Goal: Navigation & Orientation: Find specific page/section

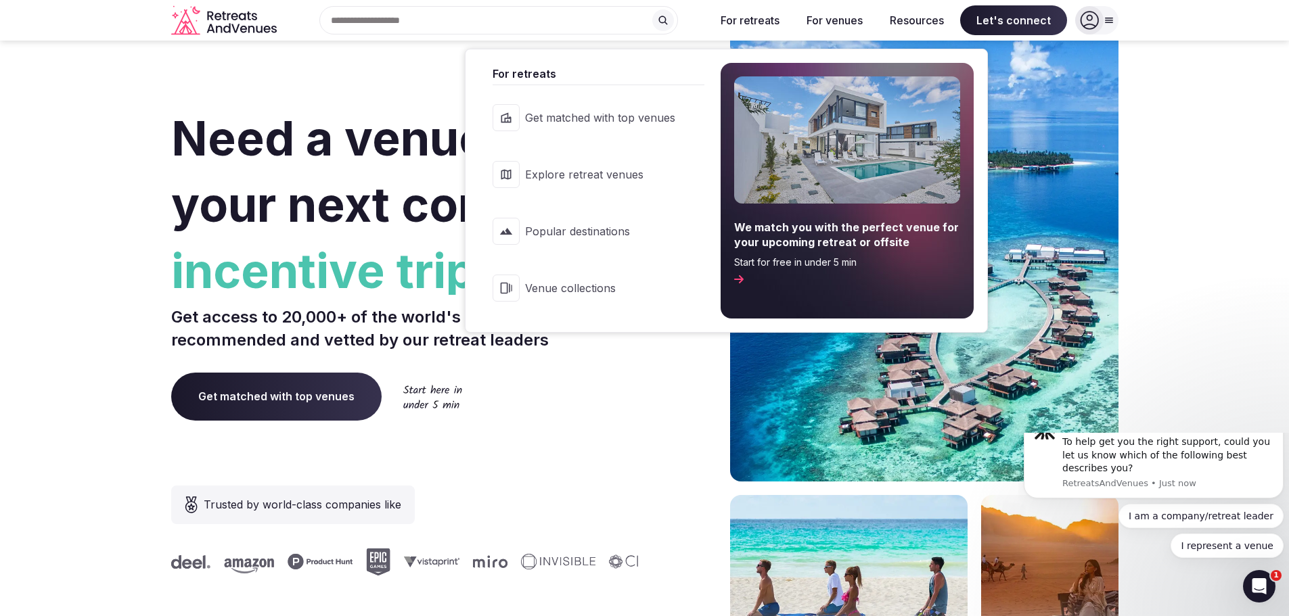
click at [642, 178] on span "Explore retreat venues" at bounding box center [600, 174] width 150 height 15
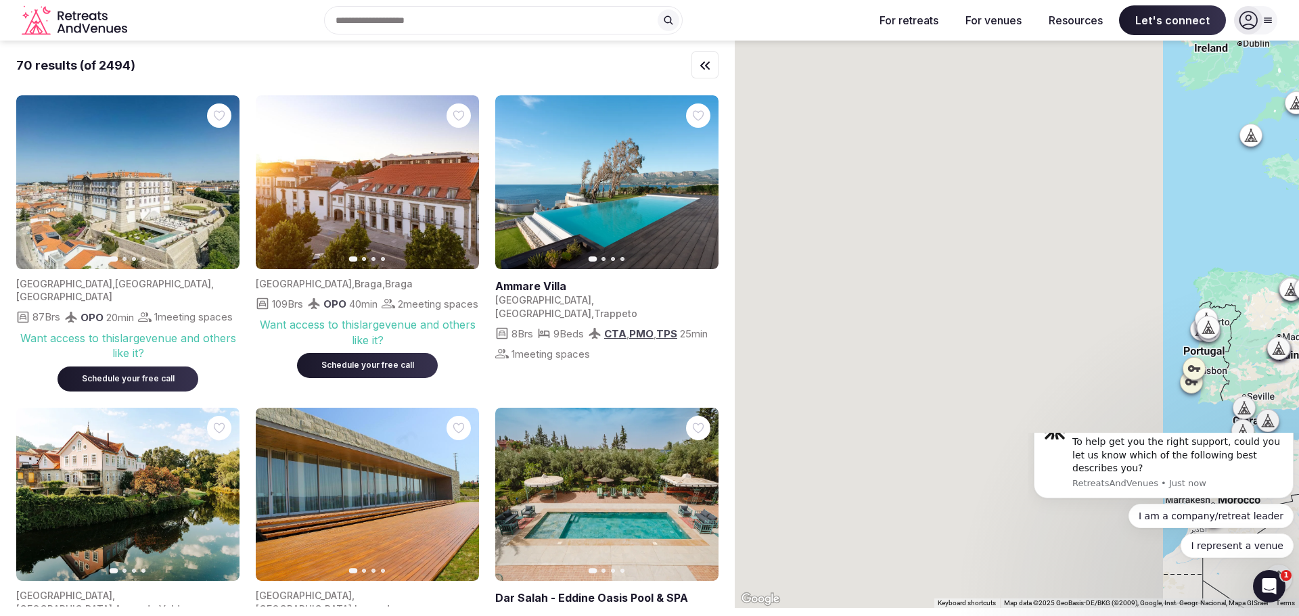
drag, startPoint x: 830, startPoint y: 223, endPoint x: 1314, endPoint y: 244, distance: 483.6
click at [1288, 244] on html "Search Popular Destinations [GEOGRAPHIC_DATA], [GEOGRAPHIC_DATA] [GEOGRAPHIC_DA…" at bounding box center [649, 308] width 1299 height 616
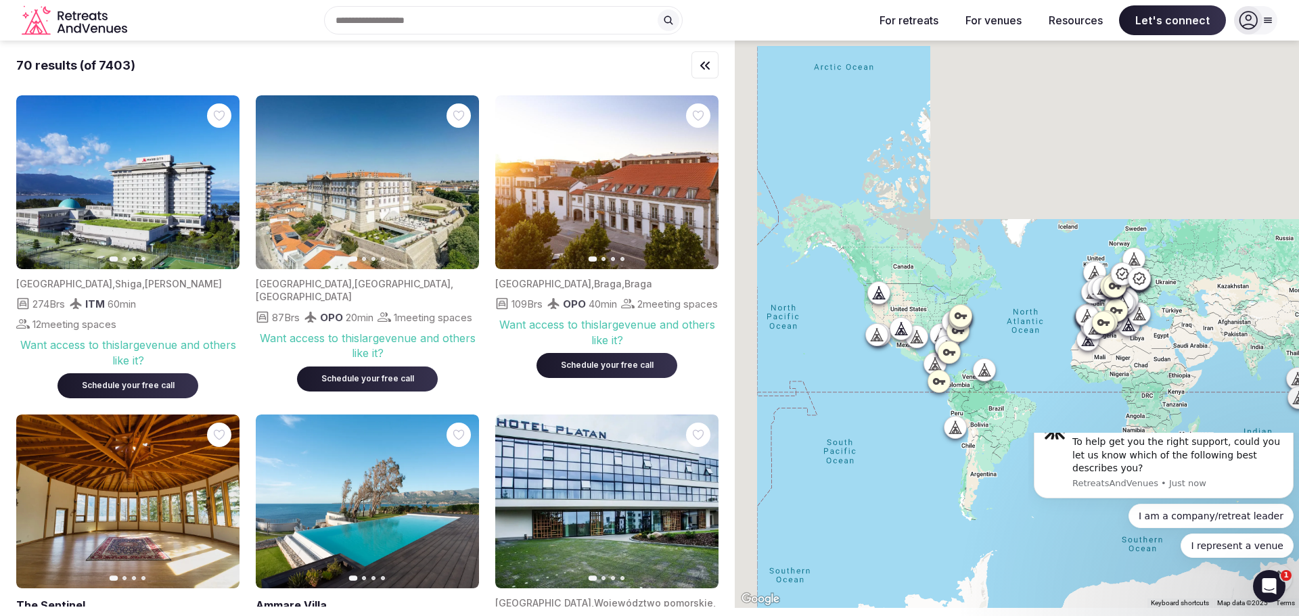
click at [1027, 328] on div at bounding box center [1017, 325] width 564 height 568
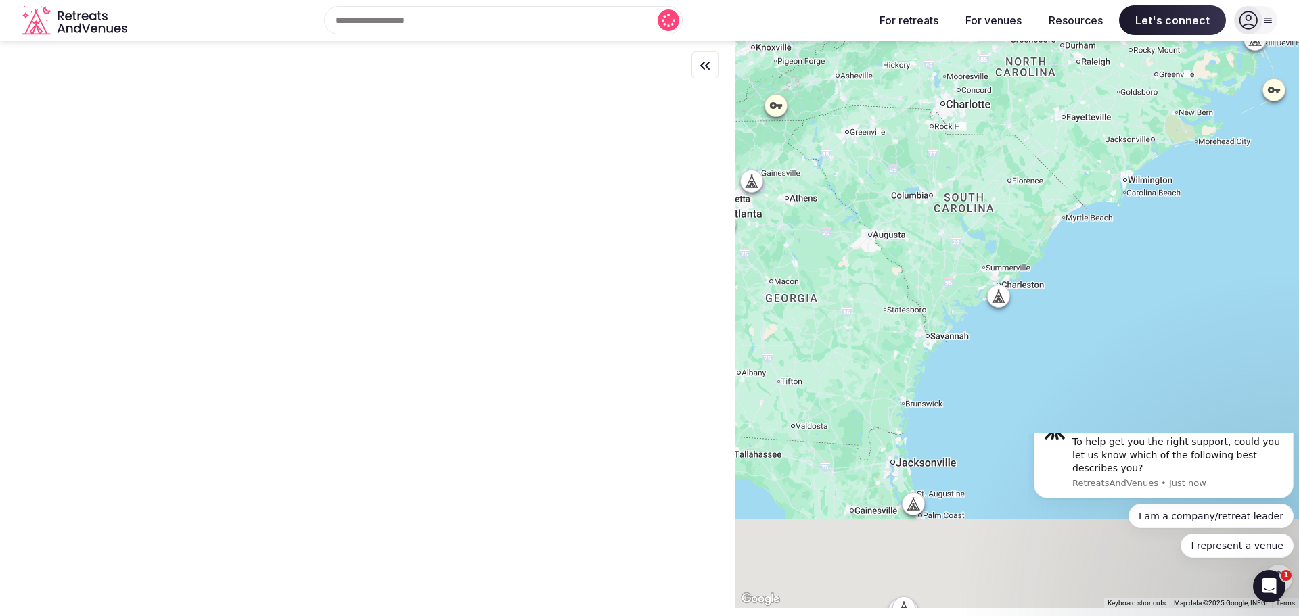
drag, startPoint x: 983, startPoint y: 359, endPoint x: 1115, endPoint y: 183, distance: 219.4
click at [1115, 183] on div at bounding box center [1017, 325] width 564 height 568
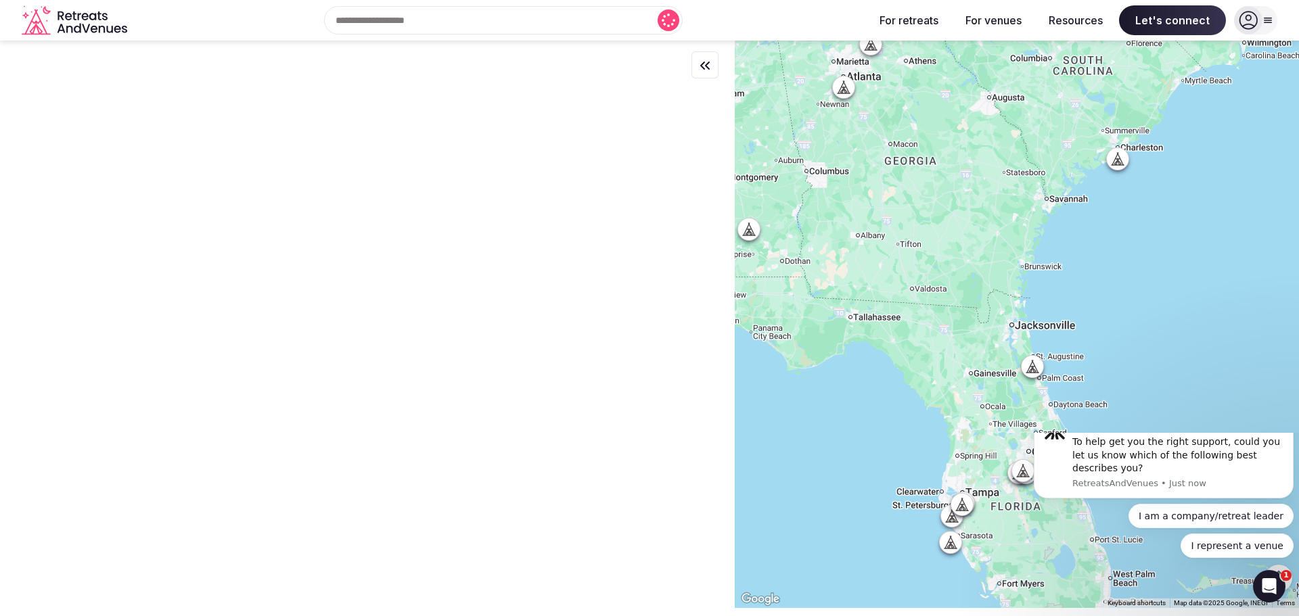
drag, startPoint x: 1037, startPoint y: 363, endPoint x: 1114, endPoint y: 265, distance: 125.4
click at [1114, 265] on div at bounding box center [1017, 325] width 564 height 568
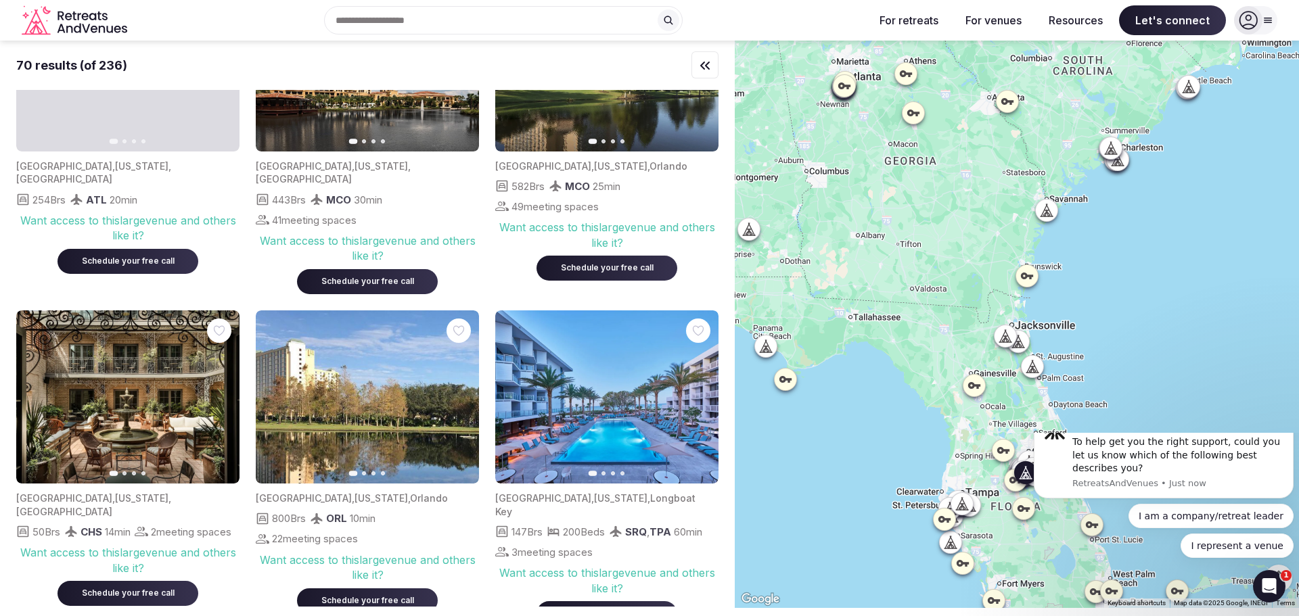
scroll to position [135, 0]
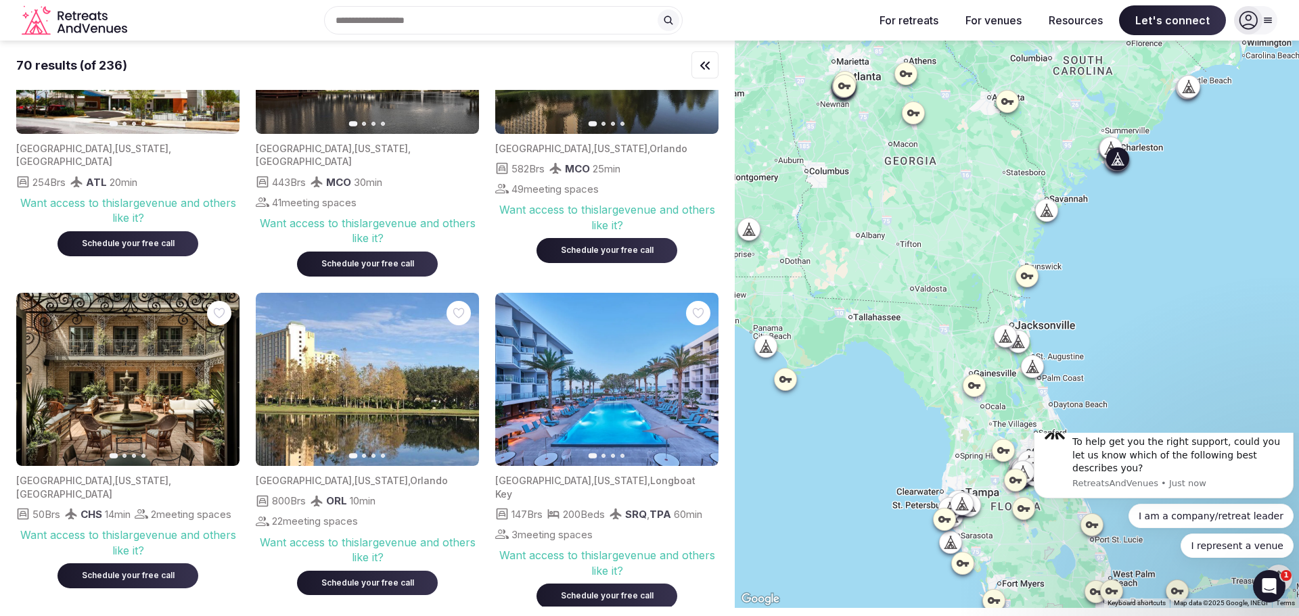
click at [221, 374] on icon "button" at bounding box center [220, 379] width 11 height 11
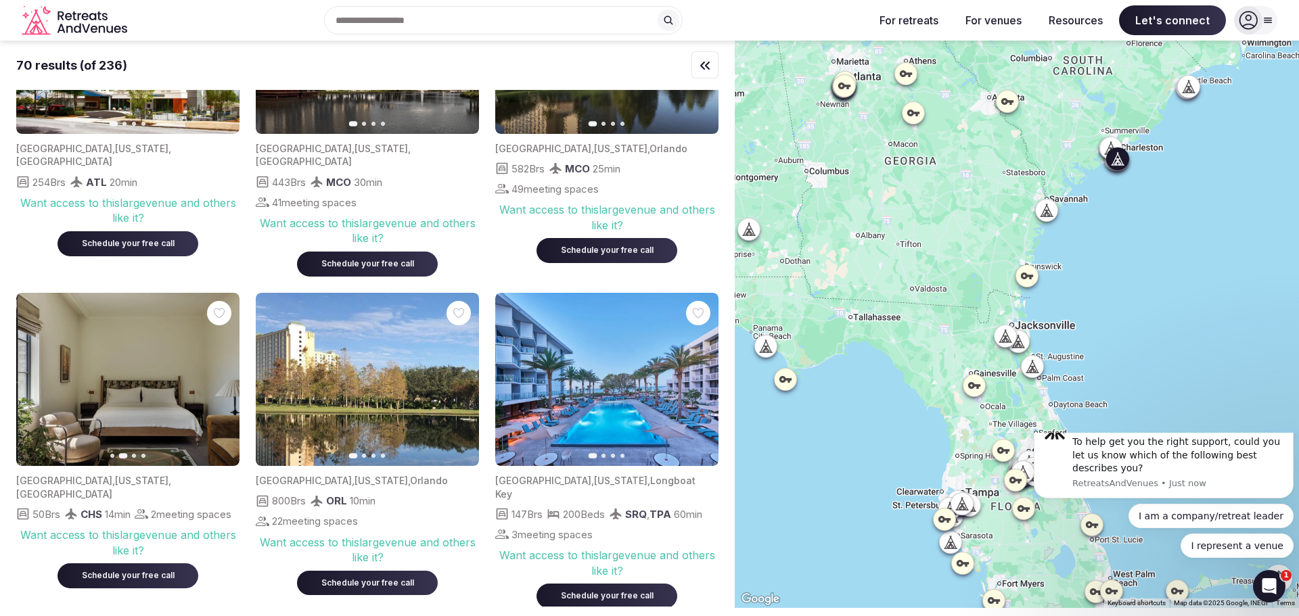
click at [221, 374] on icon "button" at bounding box center [220, 379] width 11 height 11
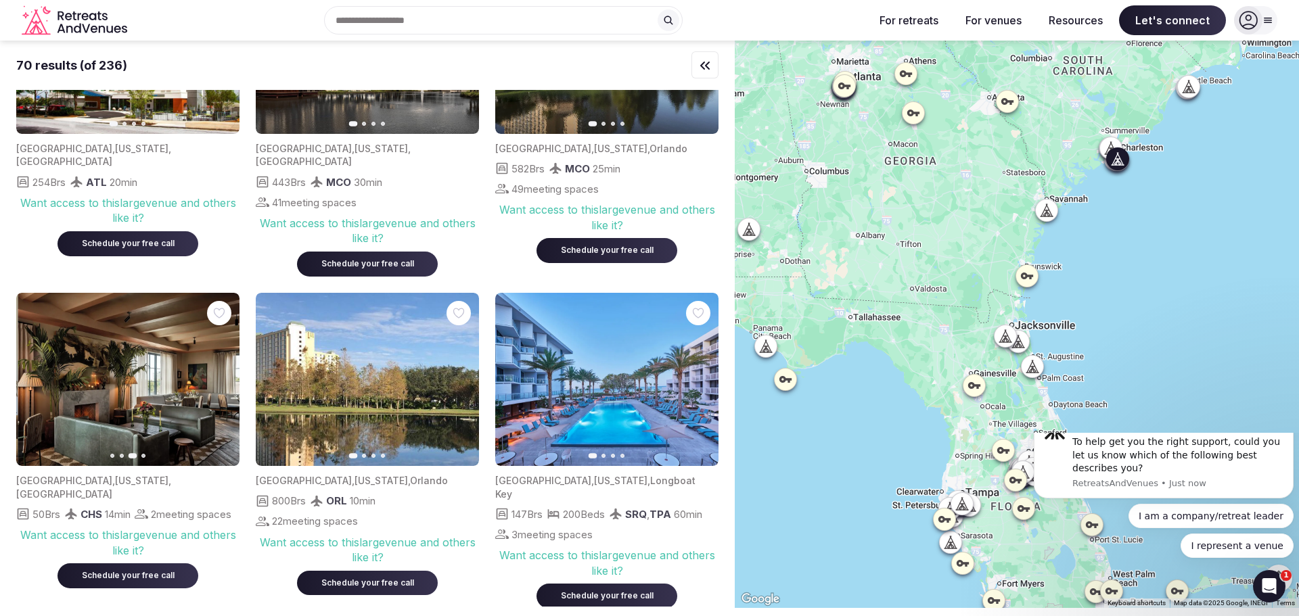
click at [221, 374] on icon "button" at bounding box center [220, 379] width 11 height 11
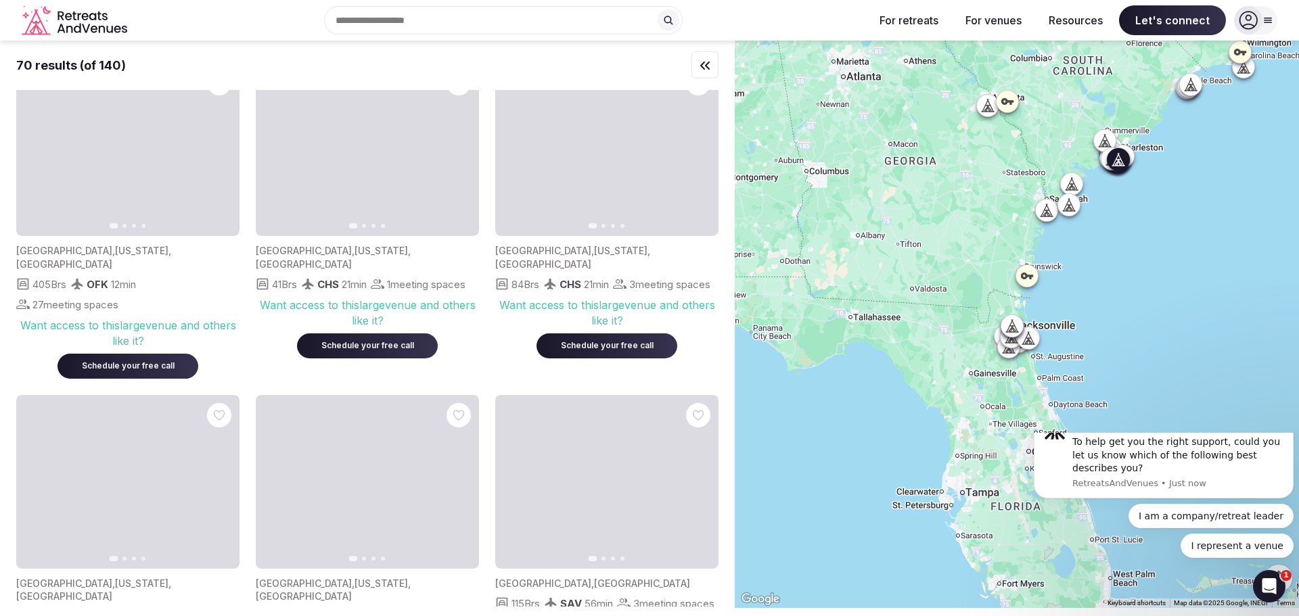
scroll to position [2504, 0]
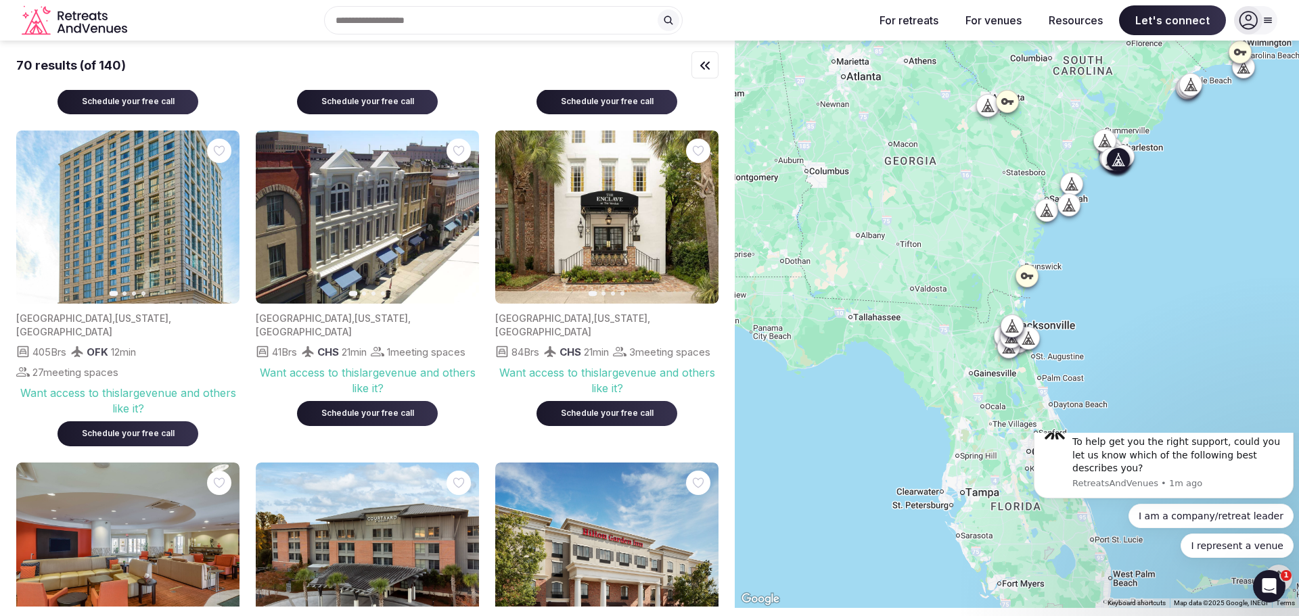
click at [703, 223] on icon "button" at bounding box center [699, 217] width 11 height 11
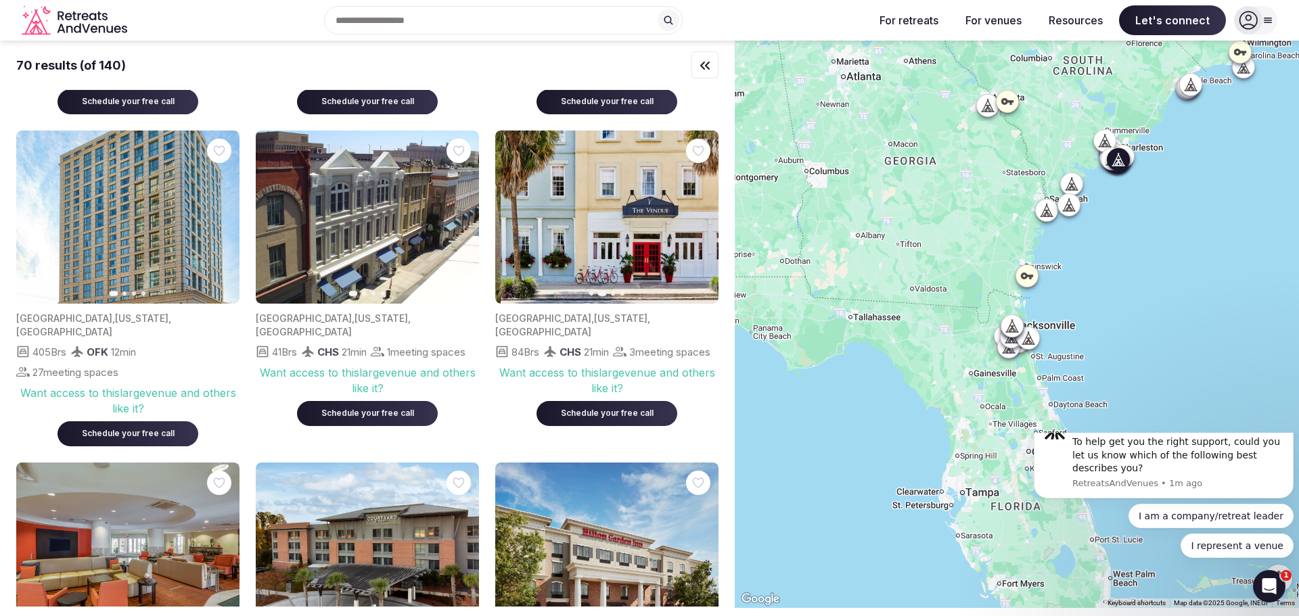
click at [703, 223] on icon "button" at bounding box center [699, 217] width 11 height 11
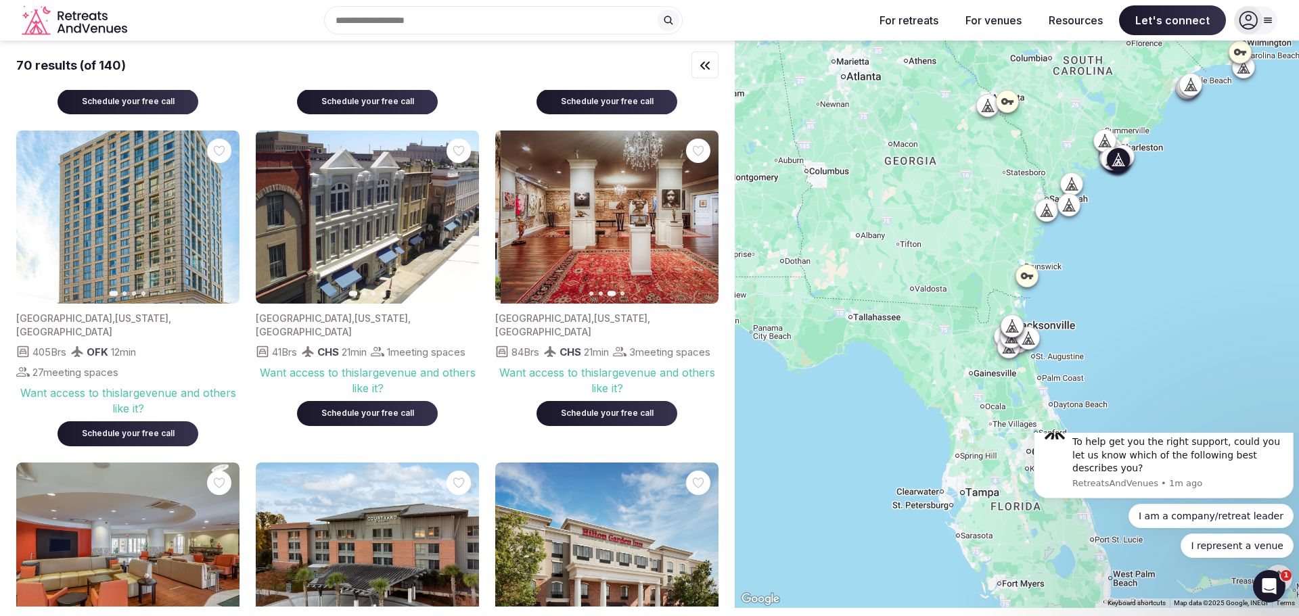
click at [703, 223] on icon "button" at bounding box center [699, 217] width 11 height 11
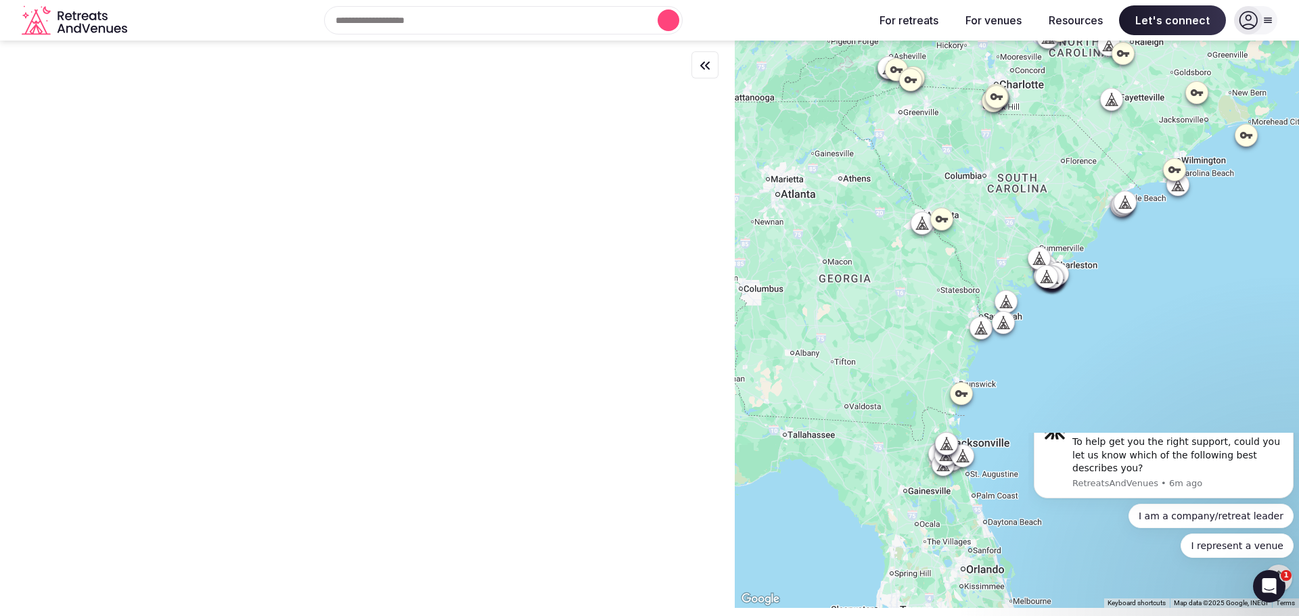
scroll to position [0, 0]
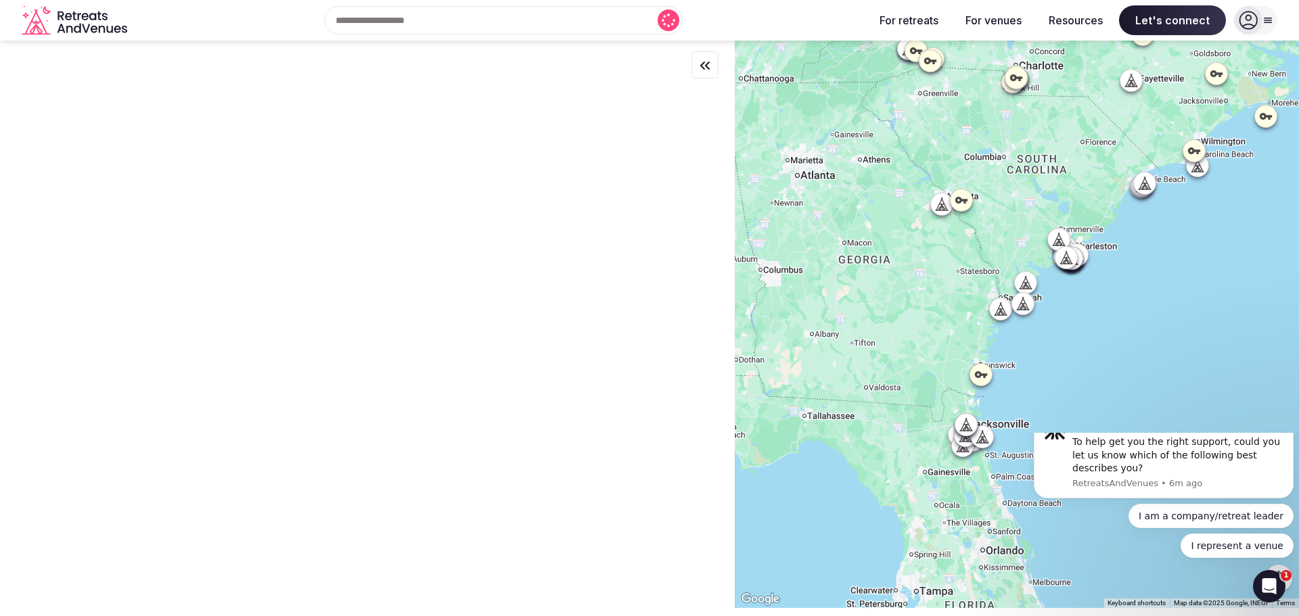
drag, startPoint x: 1238, startPoint y: 222, endPoint x: 1196, endPoint y: 319, distance: 106.4
click at [1196, 319] on div at bounding box center [1017, 325] width 564 height 568
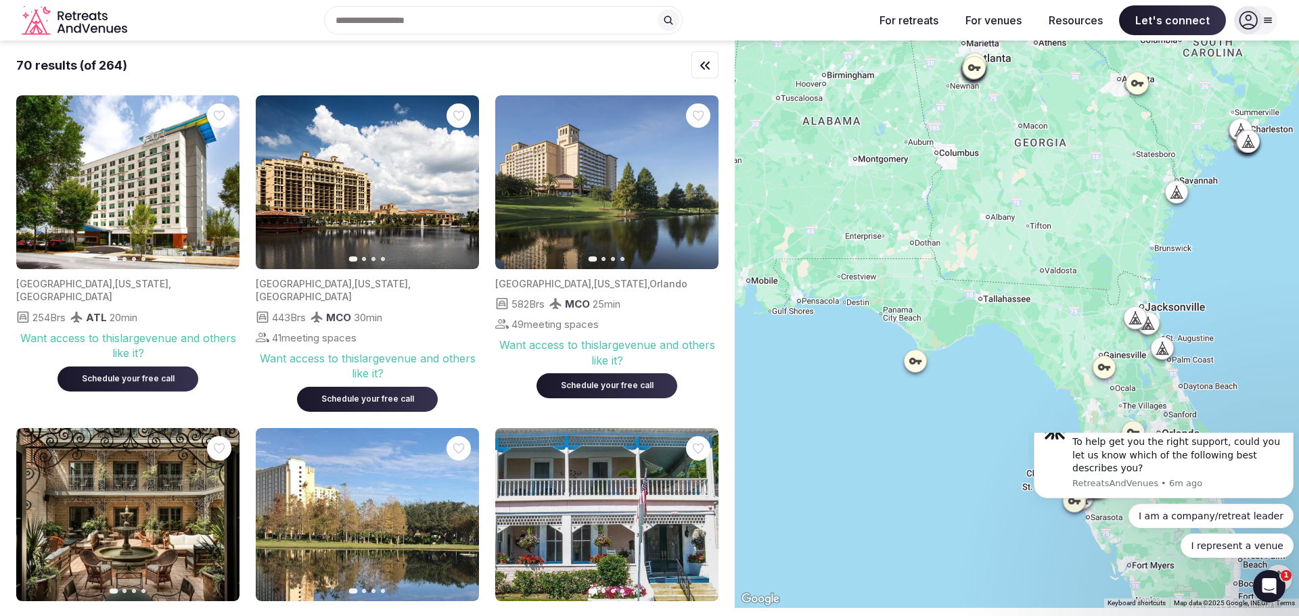
drag, startPoint x: 900, startPoint y: 279, endPoint x: 1075, endPoint y: 166, distance: 208.0
click at [1075, 166] on div at bounding box center [1017, 325] width 564 height 568
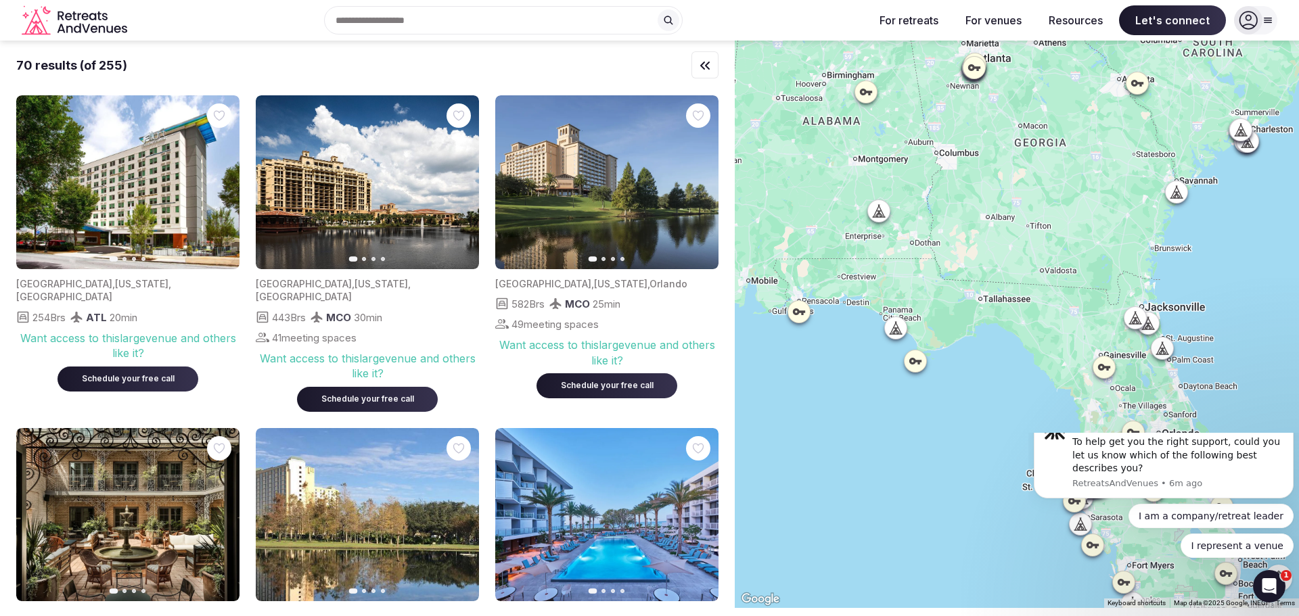
click at [806, 318] on icon at bounding box center [799, 312] width 14 height 14
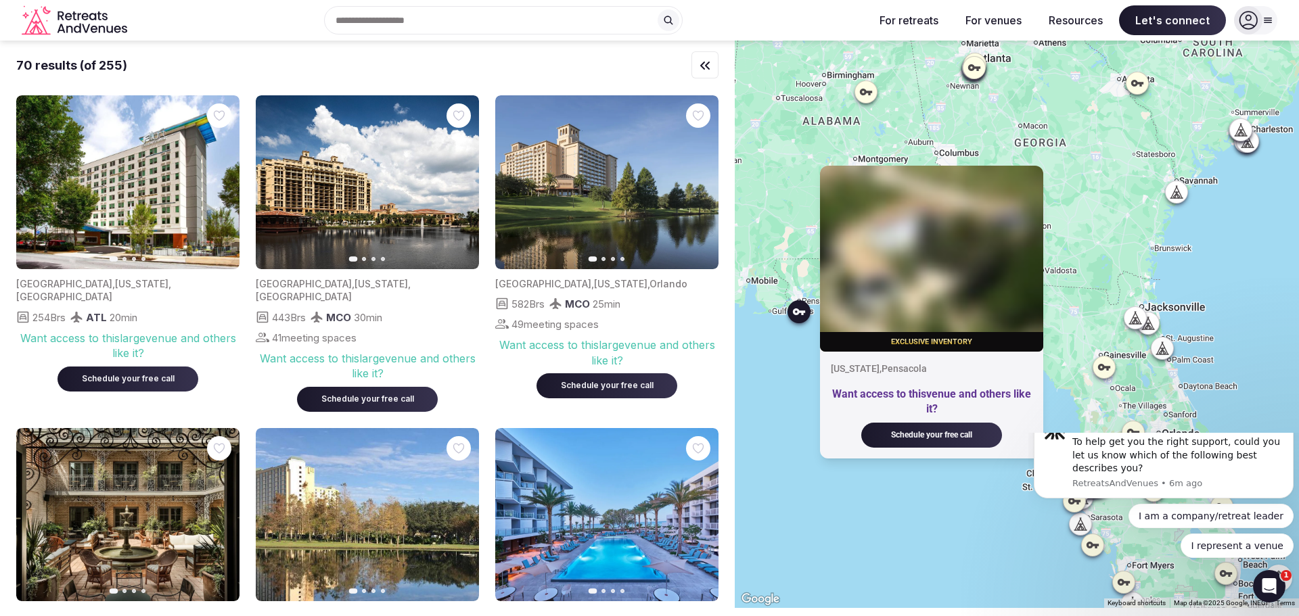
click at [1078, 311] on div "Exclusive inventory [US_STATE] , Pensacola Want access to this venue and others…" at bounding box center [1017, 325] width 564 height 568
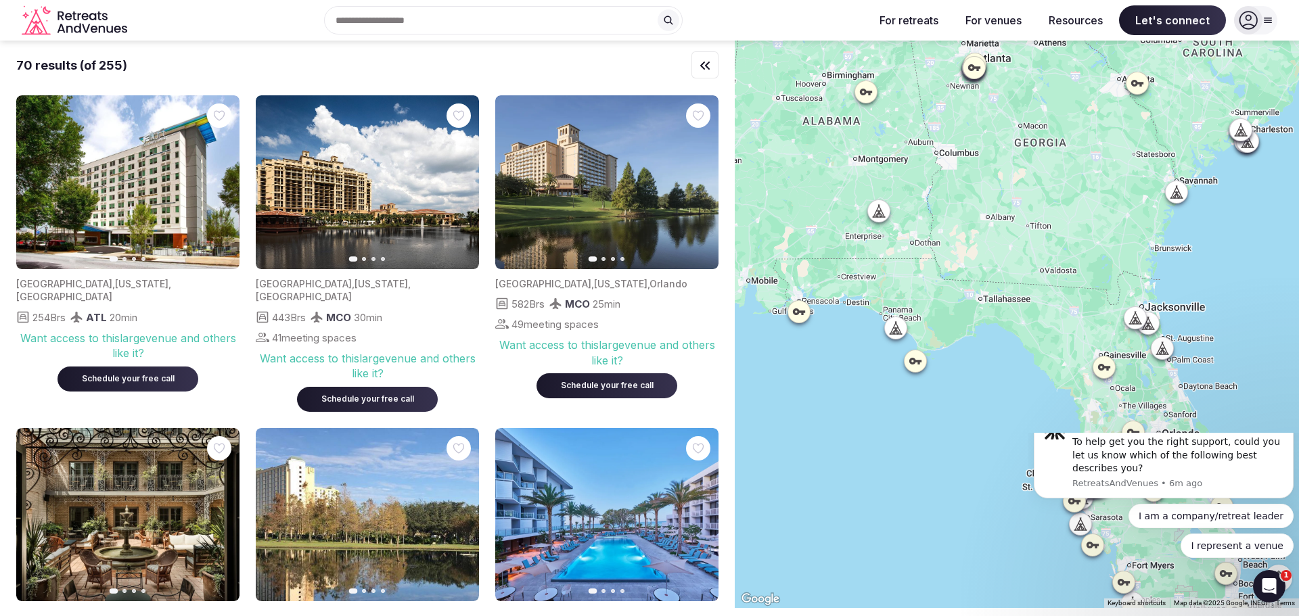
click at [897, 329] on icon at bounding box center [897, 328] width 0 height 1
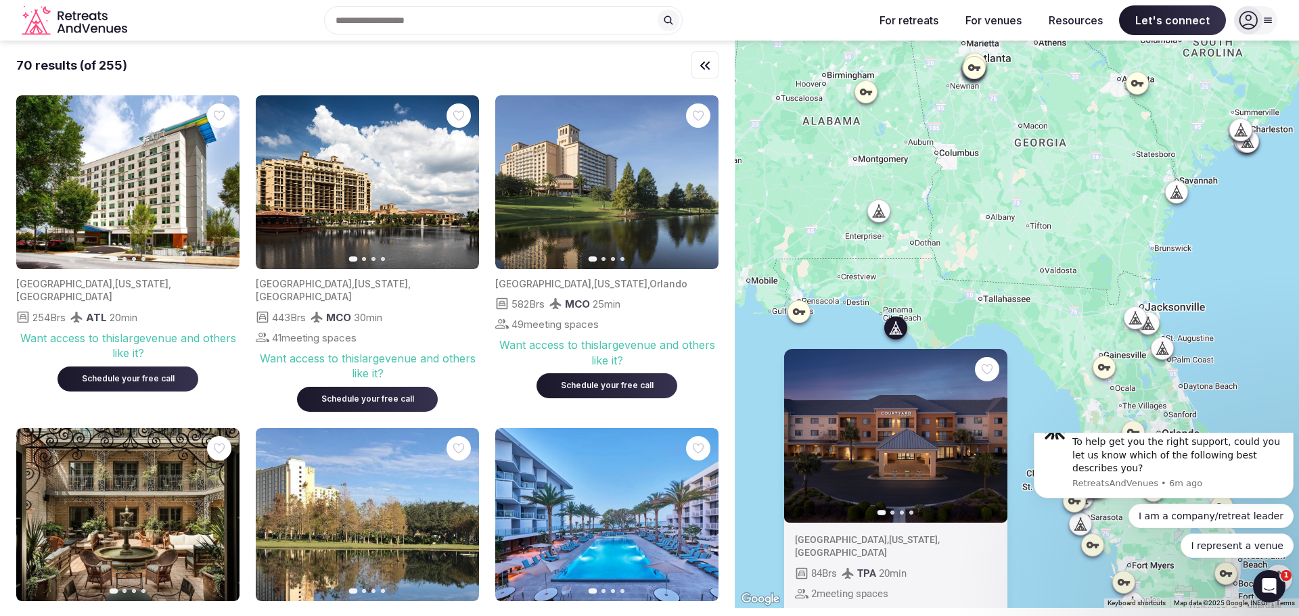
click at [921, 294] on div "Previous slide Next slide [GEOGRAPHIC_DATA] , [US_STATE] , [GEOGRAPHIC_DATA] 84…" at bounding box center [1017, 325] width 564 height 568
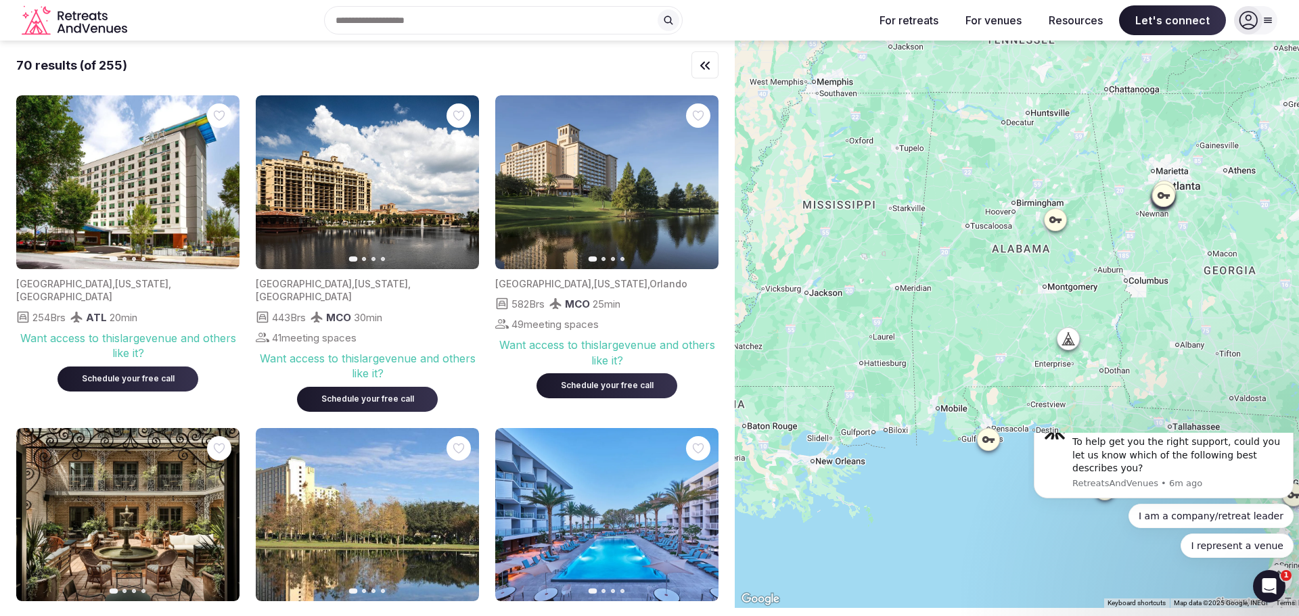
drag, startPoint x: 926, startPoint y: 291, endPoint x: 1117, endPoint y: 422, distance: 231.2
click at [1117, 422] on div at bounding box center [1017, 325] width 564 height 568
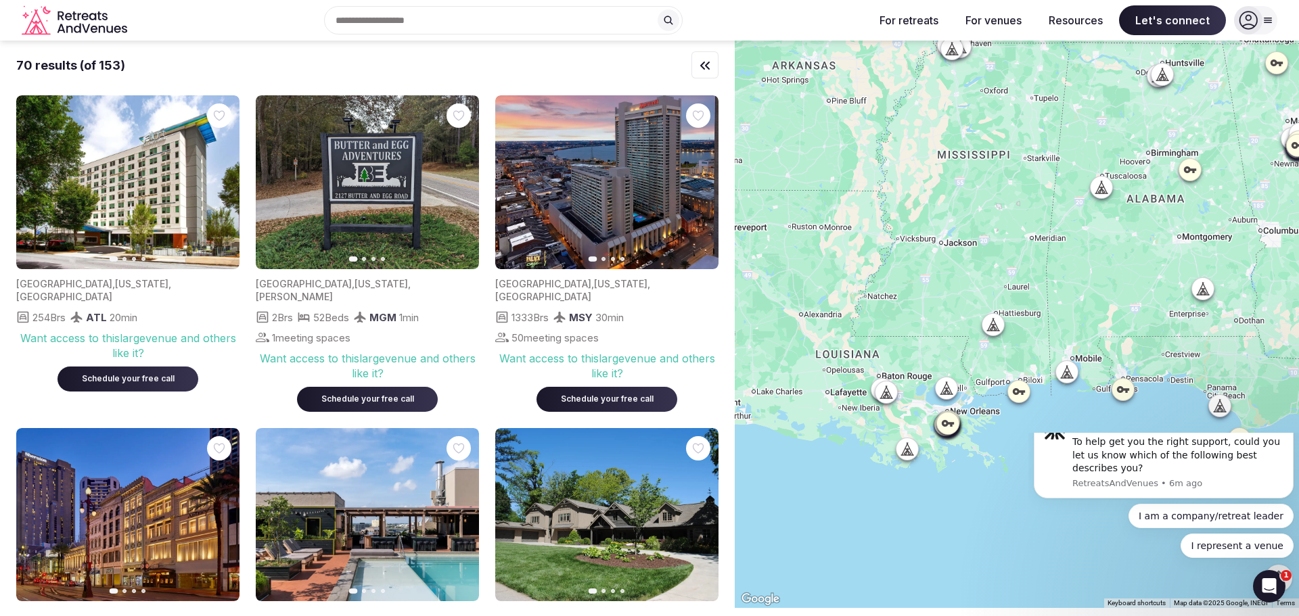
drag, startPoint x: 910, startPoint y: 443, endPoint x: 1048, endPoint y: 391, distance: 146.9
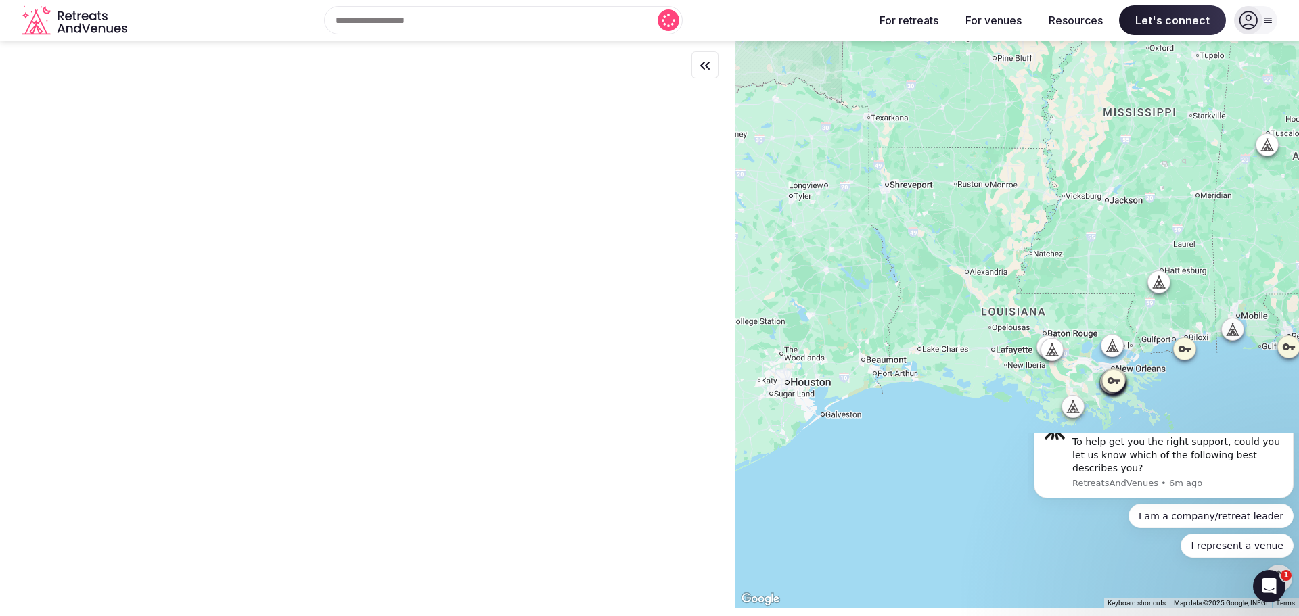
drag, startPoint x: 886, startPoint y: 385, endPoint x: 1055, endPoint y: 340, distance: 175.0
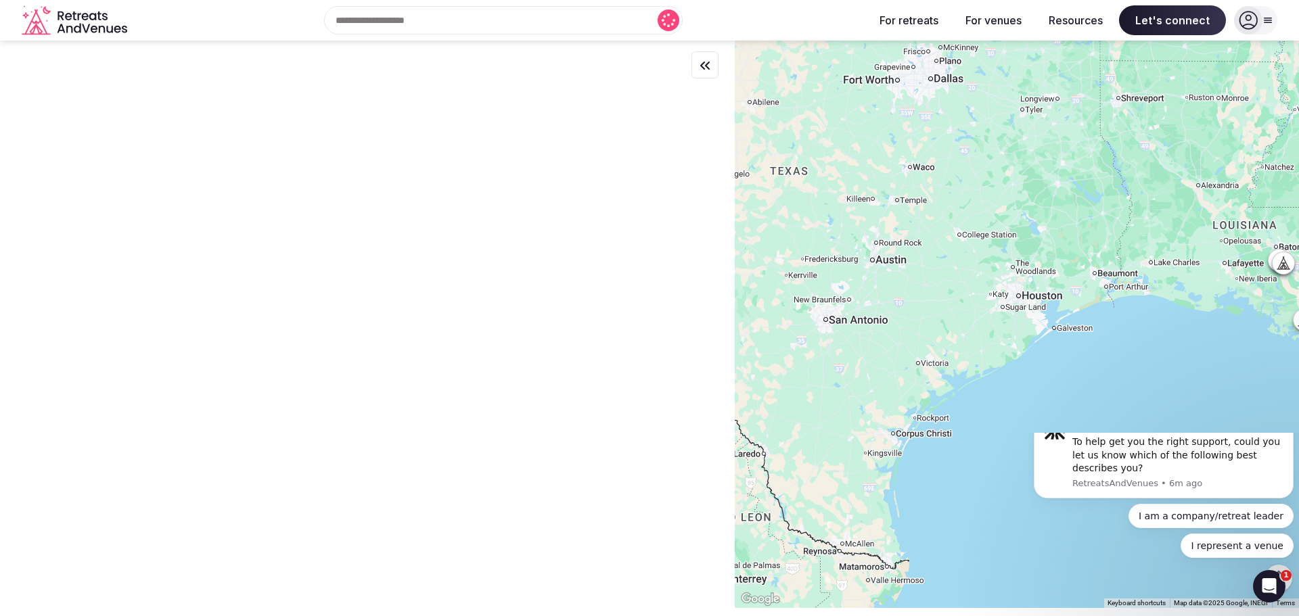
drag, startPoint x: 920, startPoint y: 340, endPoint x: 1154, endPoint y: 252, distance: 249.5
click at [1154, 252] on div at bounding box center [1017, 325] width 564 height 568
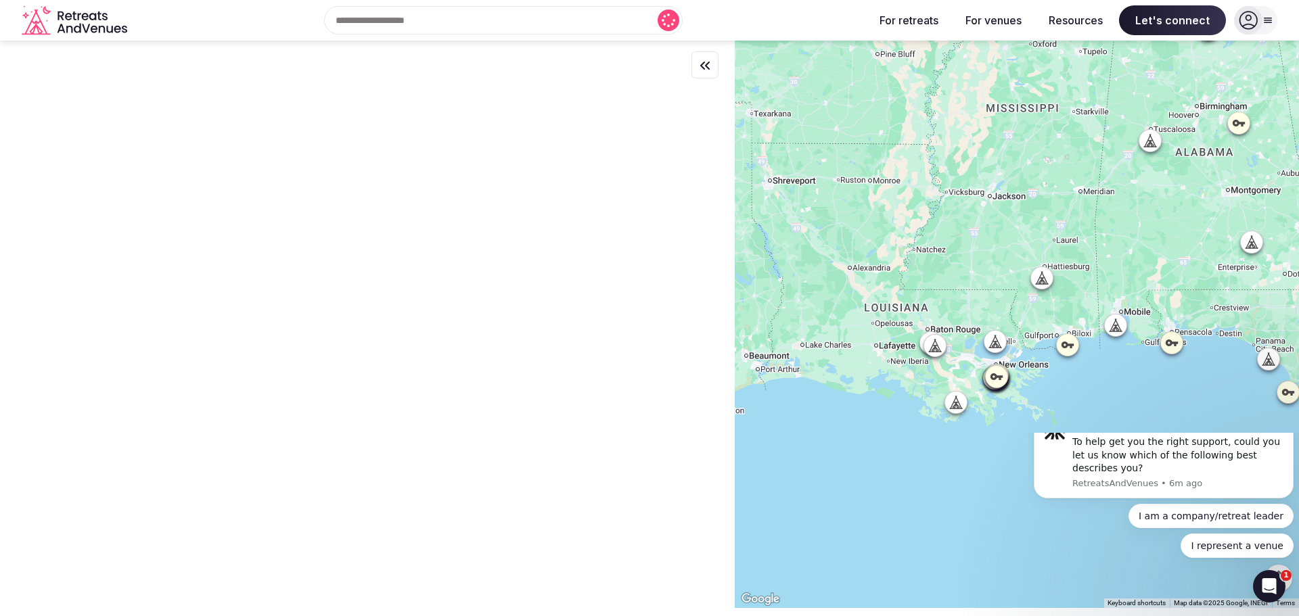
drag, startPoint x: 1154, startPoint y: 252, endPoint x: 794, endPoint y: 335, distance: 369.4
click at [794, 335] on div at bounding box center [1017, 325] width 564 height 568
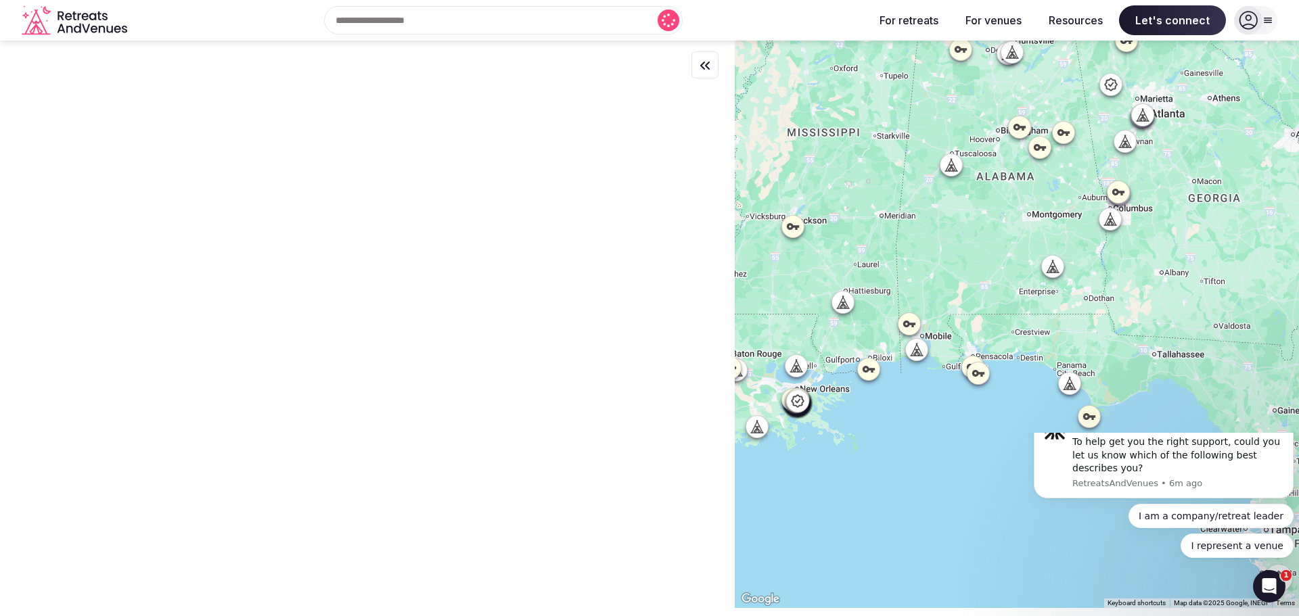
drag, startPoint x: 1180, startPoint y: 292, endPoint x: 1066, endPoint y: 309, distance: 114.9
click at [1066, 309] on div at bounding box center [1017, 325] width 564 height 568
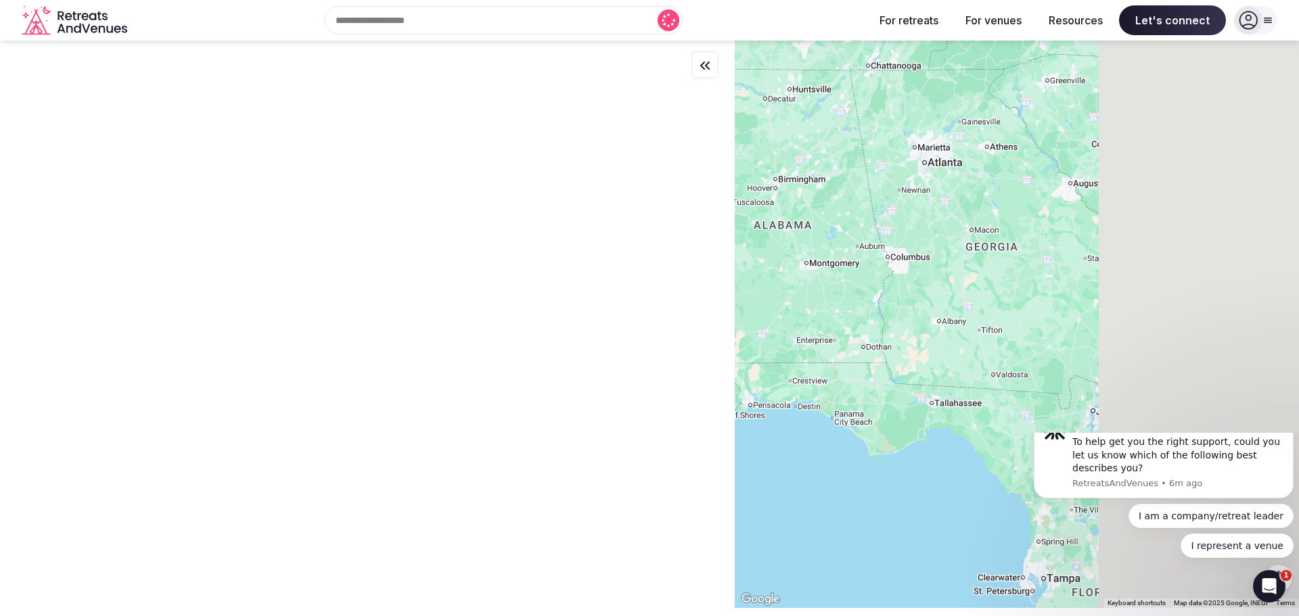
drag, startPoint x: 1054, startPoint y: 280, endPoint x: 955, endPoint y: 302, distance: 101.1
click at [955, 302] on div at bounding box center [1017, 325] width 564 height 568
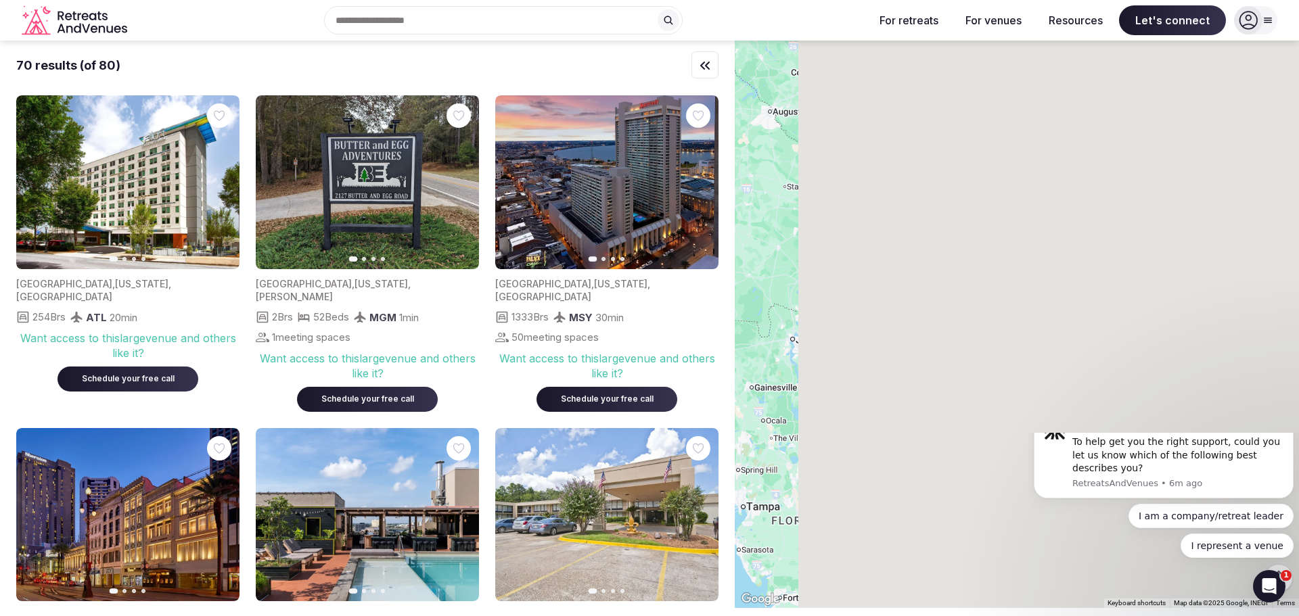
drag, startPoint x: 1078, startPoint y: 316, endPoint x: 781, endPoint y: 243, distance: 305.9
click at [781, 243] on div at bounding box center [1017, 325] width 564 height 568
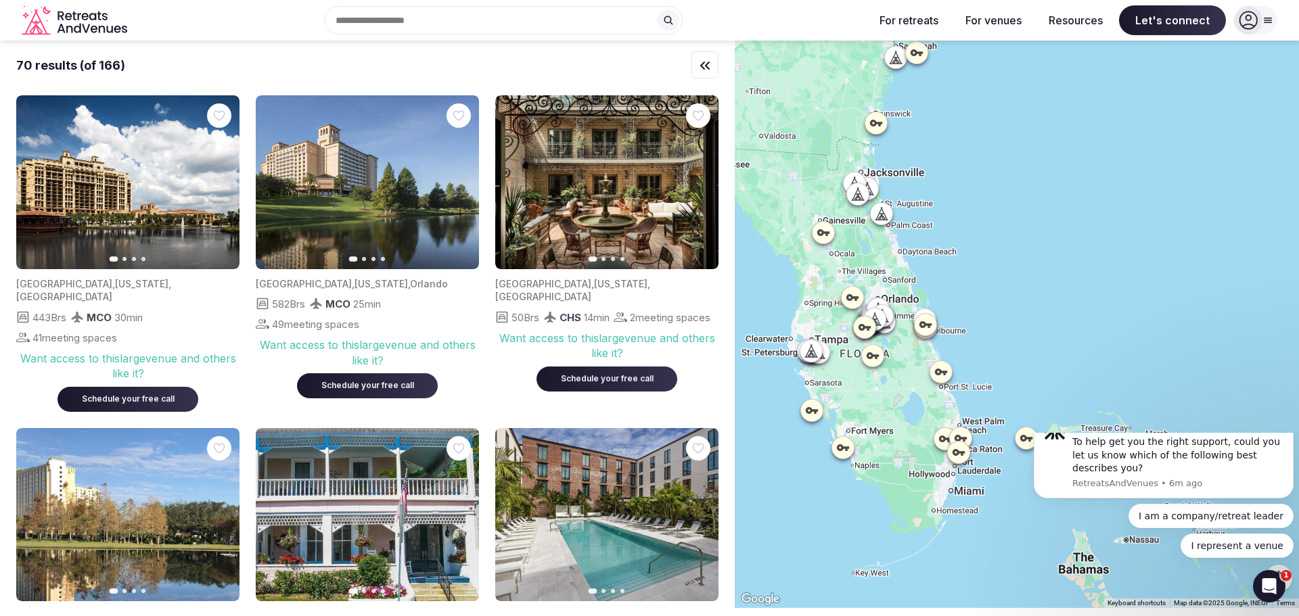
drag, startPoint x: 933, startPoint y: 309, endPoint x: 1002, endPoint y: 139, distance: 182.5
click at [1002, 139] on div at bounding box center [1017, 325] width 564 height 568
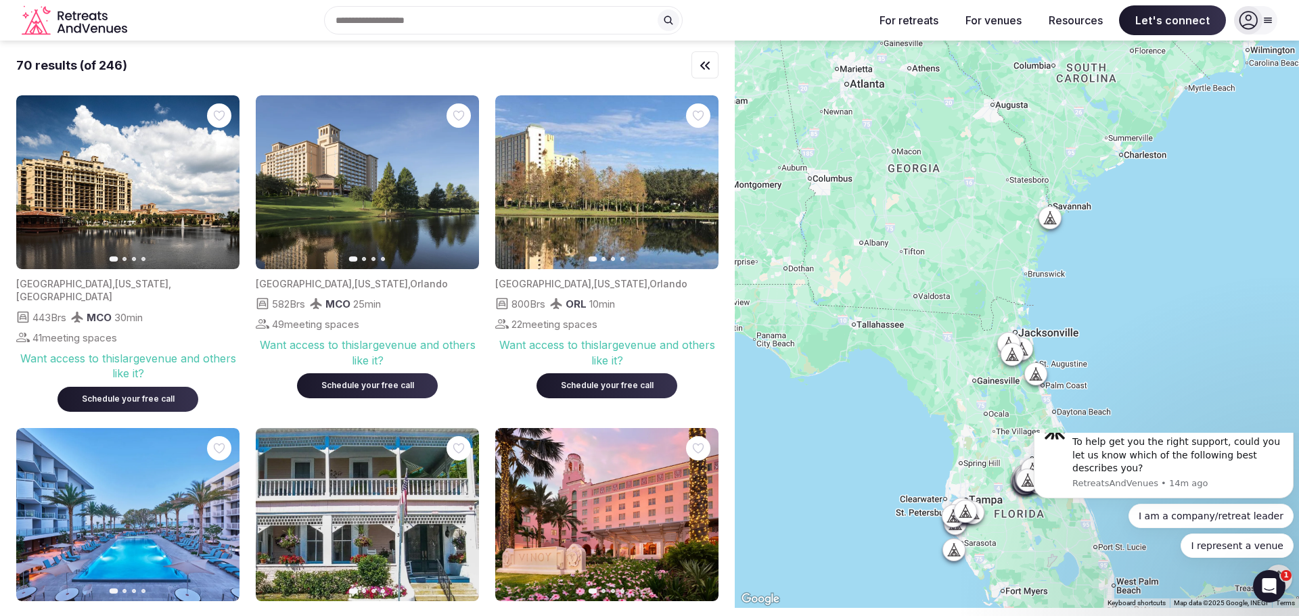
drag, startPoint x: 1988, startPoint y: 702, endPoint x: 1144, endPoint y: 462, distance: 878.0
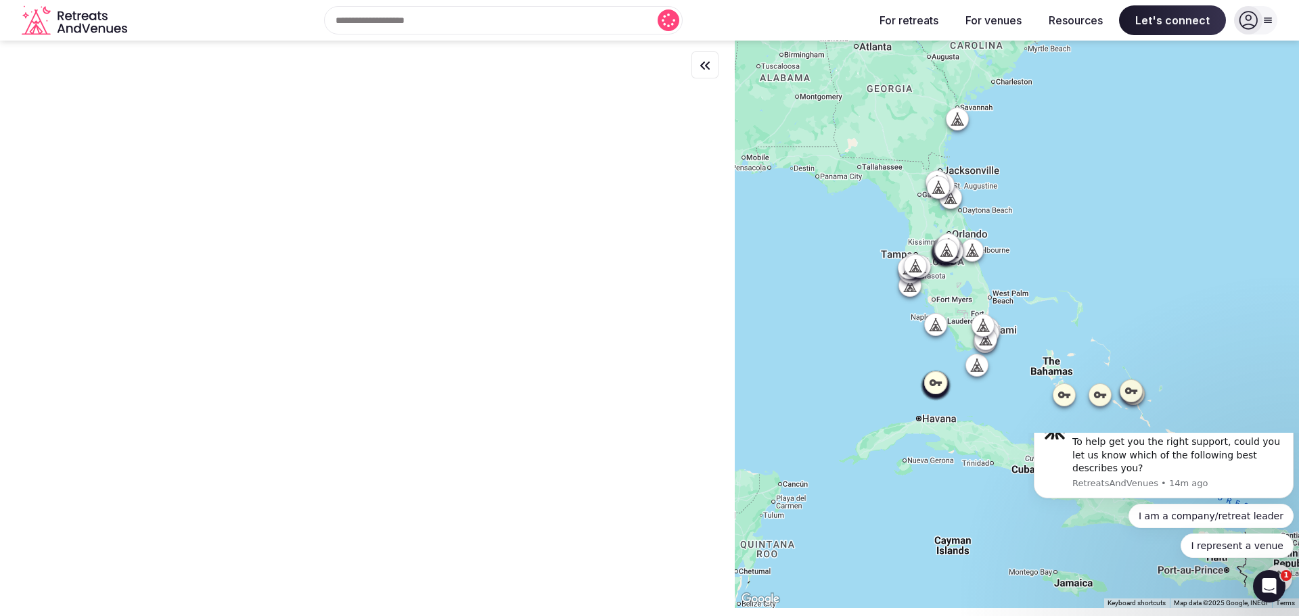
drag, startPoint x: 1081, startPoint y: 299, endPoint x: 1117, endPoint y: 367, distance: 76.6
click at [1117, 367] on div at bounding box center [1017, 325] width 564 height 568
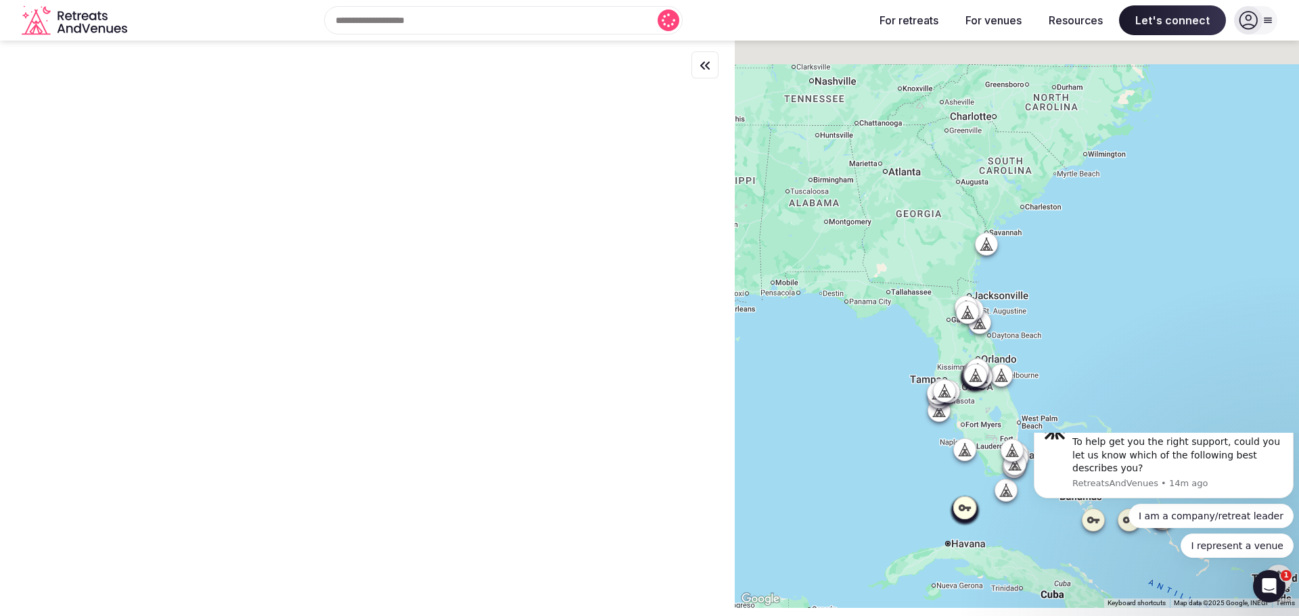
drag, startPoint x: 1086, startPoint y: 206, endPoint x: 1118, endPoint y: 343, distance: 140.3
click at [1118, 343] on div at bounding box center [1017, 325] width 564 height 568
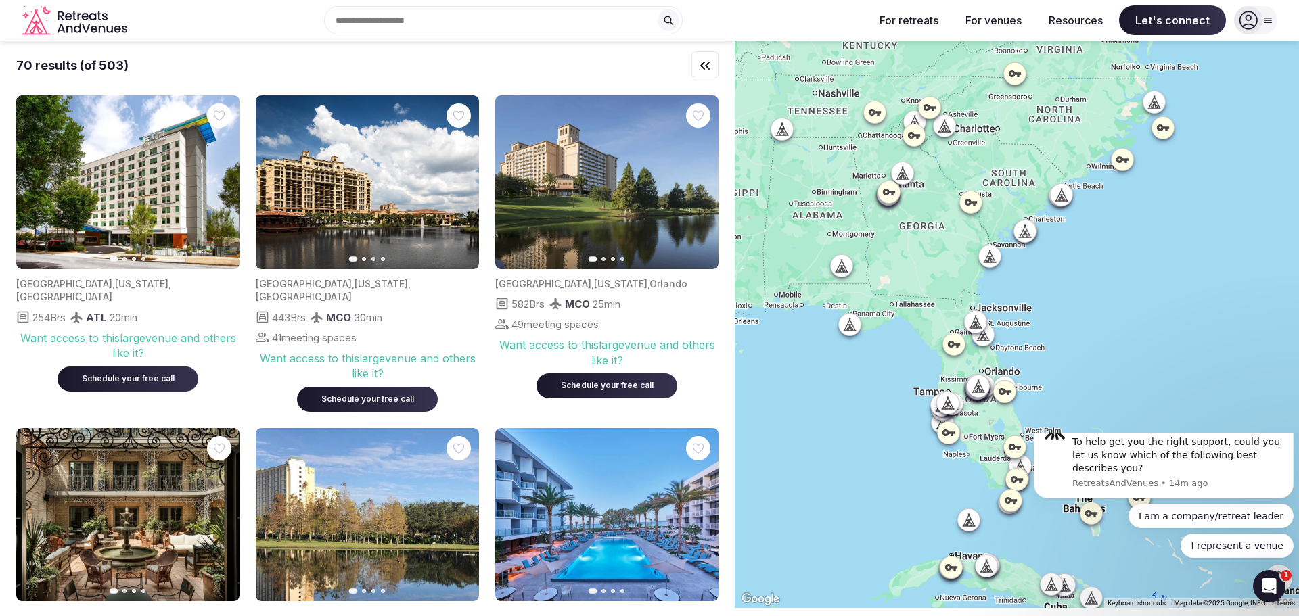
click at [853, 330] on icon at bounding box center [850, 330] width 12 height 0
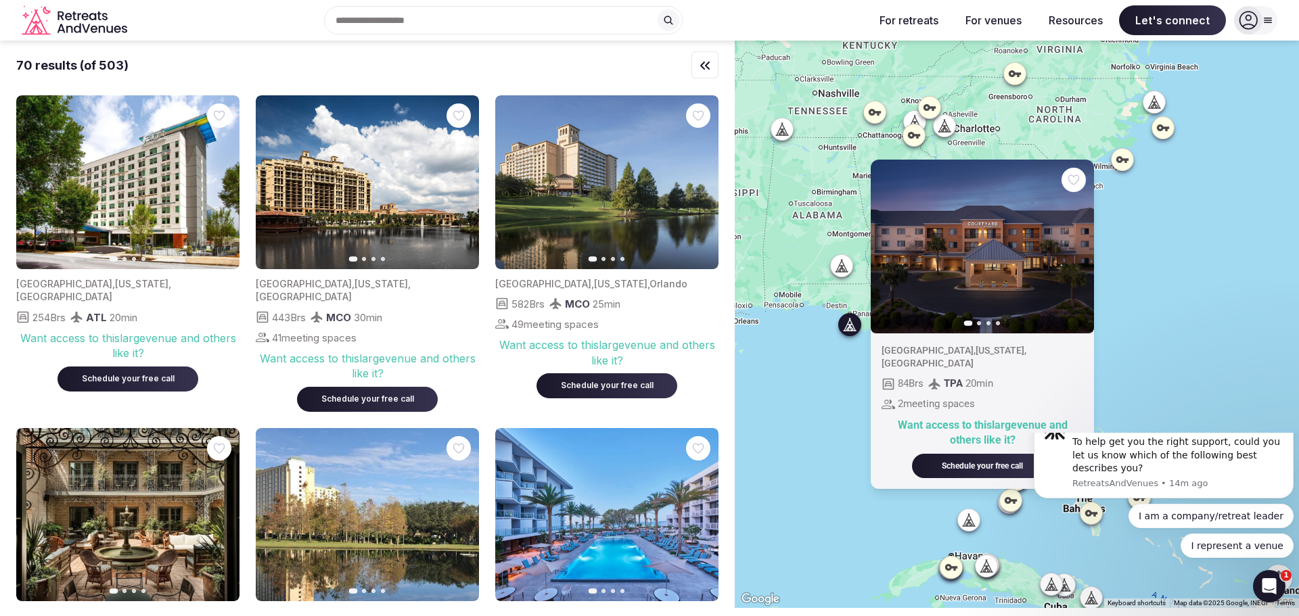
click at [836, 347] on div "Previous slide Next slide [GEOGRAPHIC_DATA] , [US_STATE] , [GEOGRAPHIC_DATA] 84…" at bounding box center [1017, 325] width 564 height 568
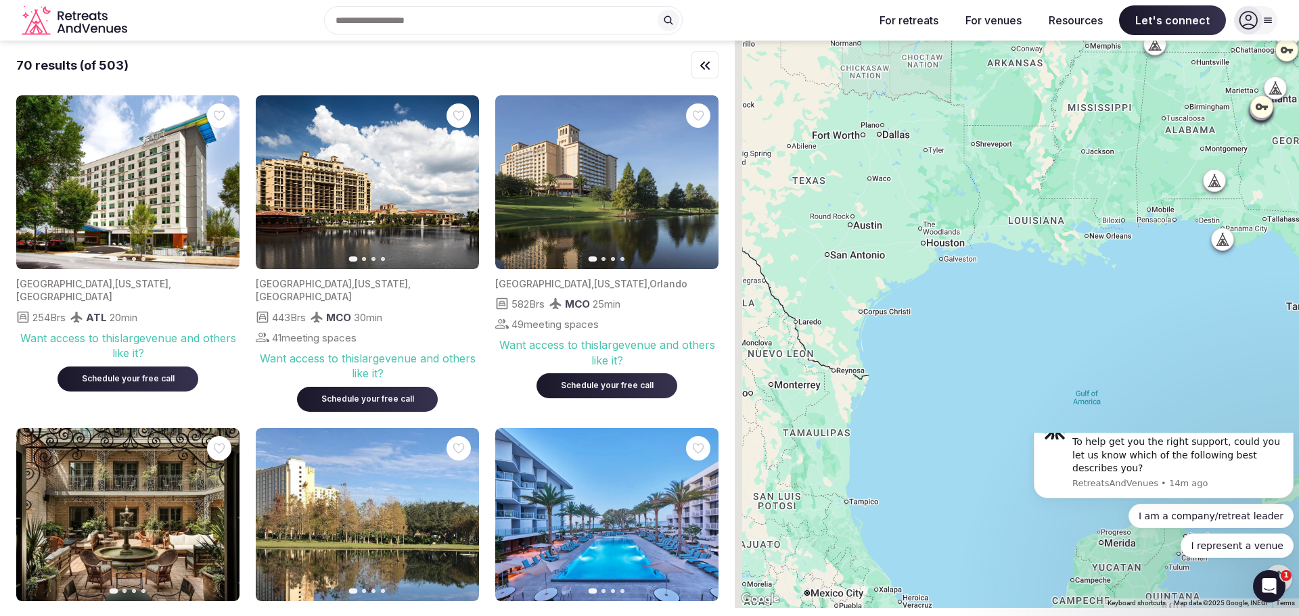
drag, startPoint x: 836, startPoint y: 348, endPoint x: 1225, endPoint y: 264, distance: 398.1
click at [1225, 264] on div at bounding box center [1017, 325] width 564 height 568
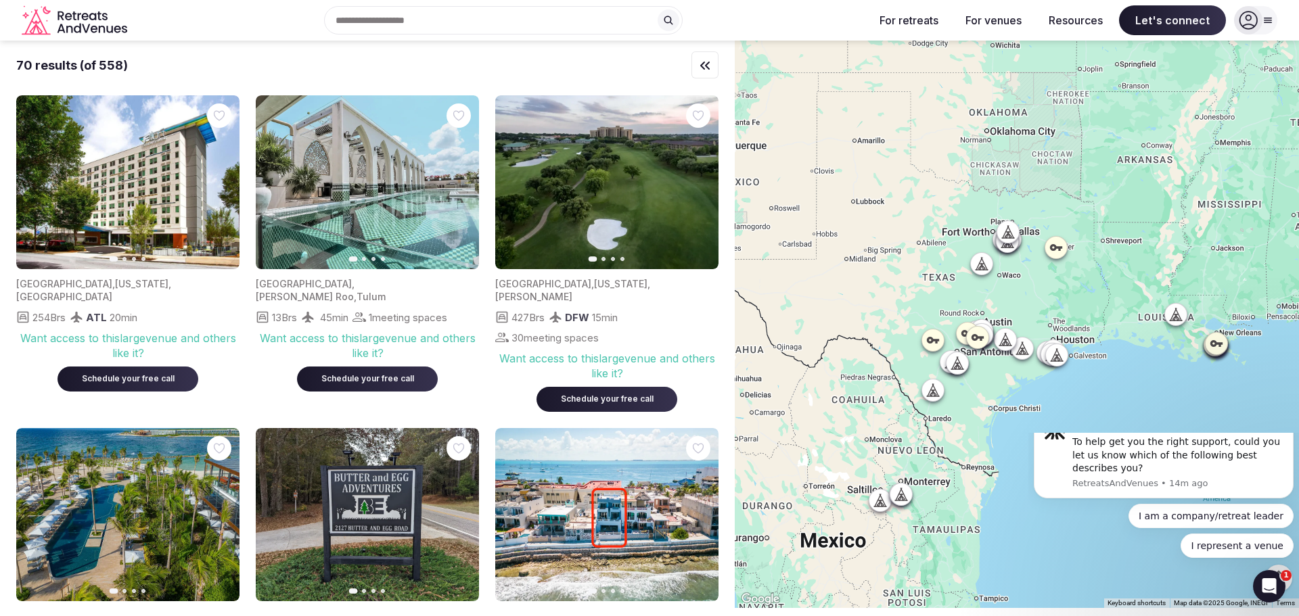
drag, startPoint x: 976, startPoint y: 307, endPoint x: 1090, endPoint y: 397, distance: 144.1
click at [1090, 397] on div at bounding box center [1017, 325] width 564 height 568
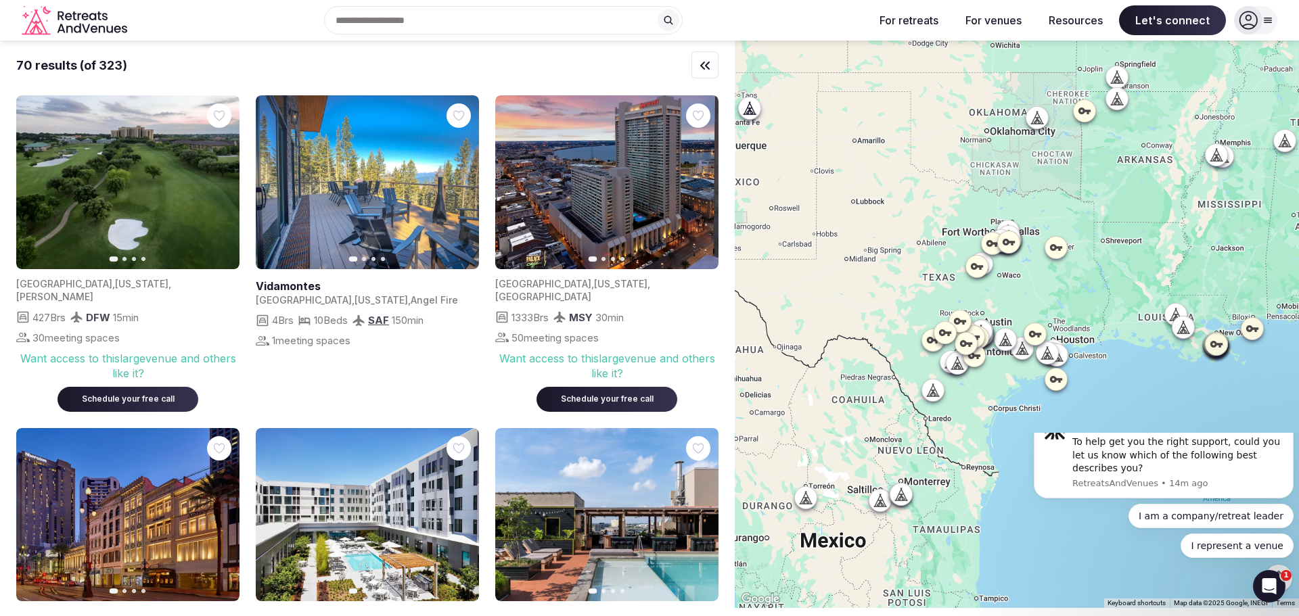
click at [1024, 343] on icon at bounding box center [1023, 349] width 14 height 14
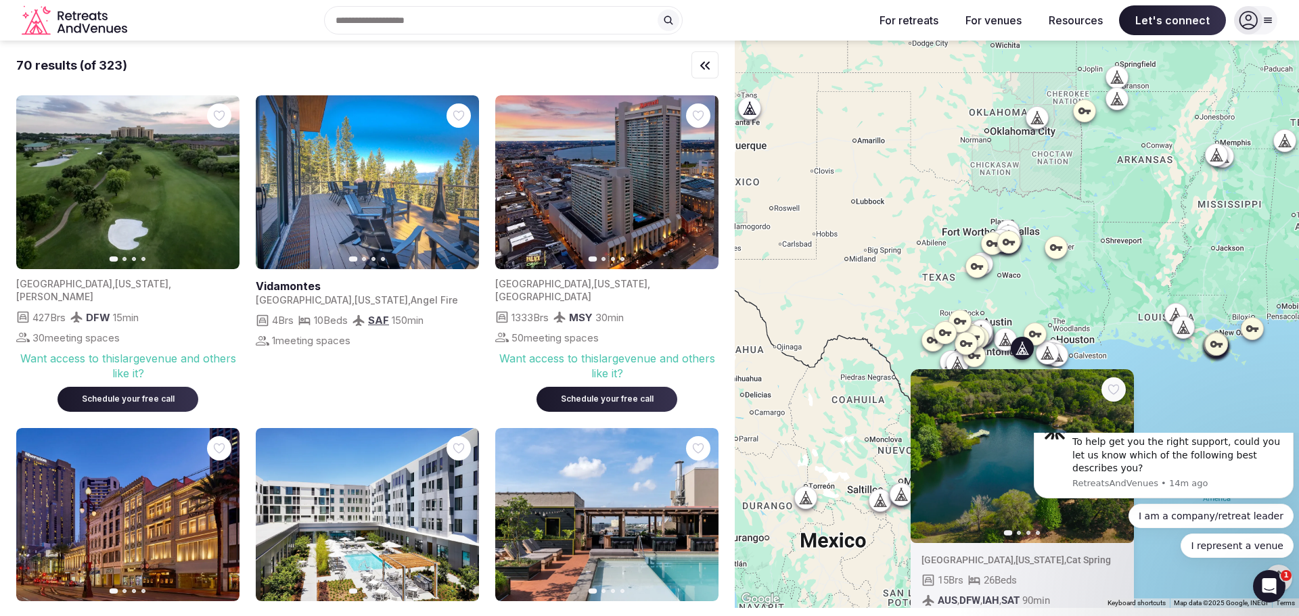
click at [1006, 338] on icon at bounding box center [1003, 339] width 6 height 12
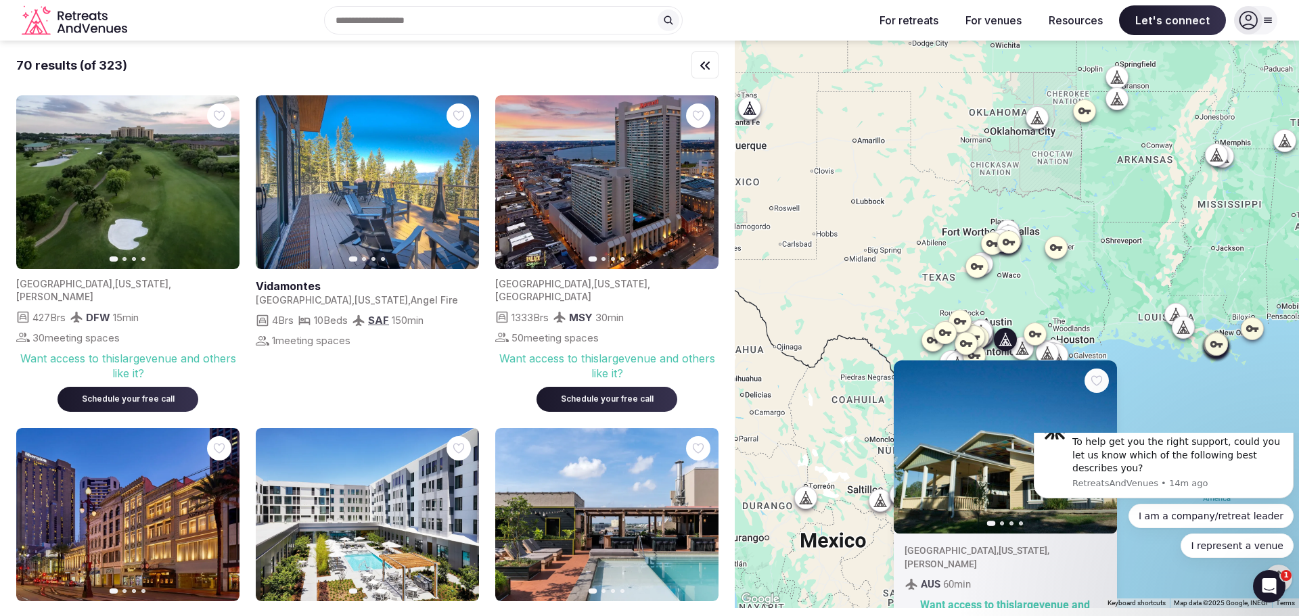
click at [989, 328] on div at bounding box center [978, 337] width 22 height 22
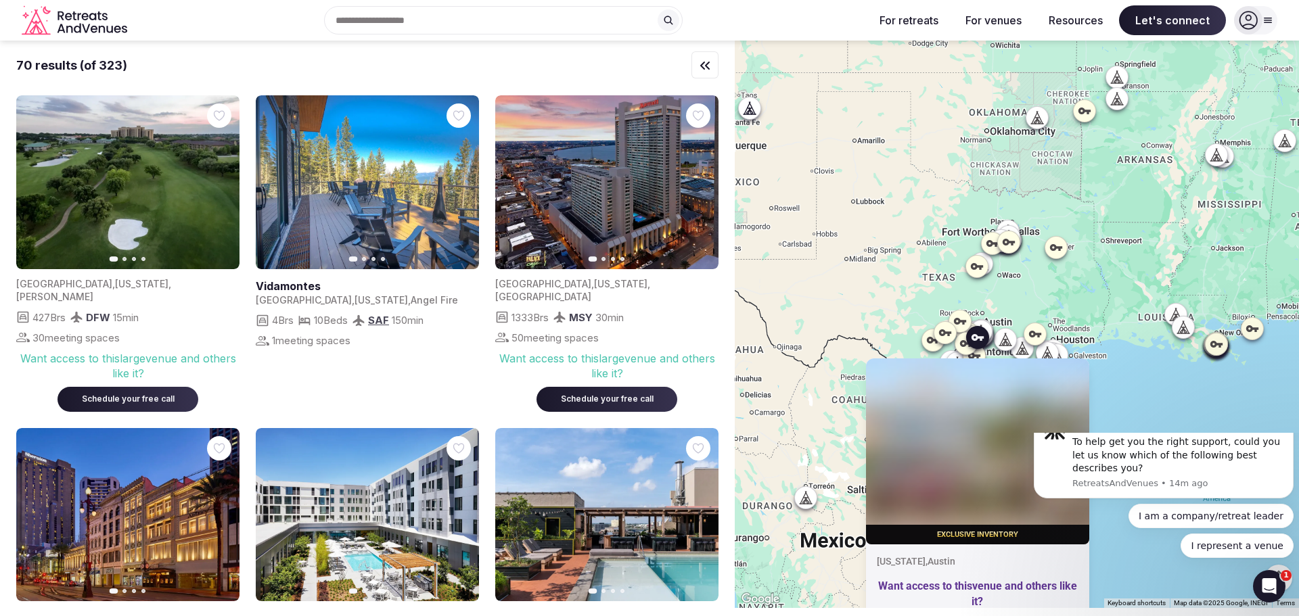
click at [958, 353] on div at bounding box center [958, 363] width 22 height 22
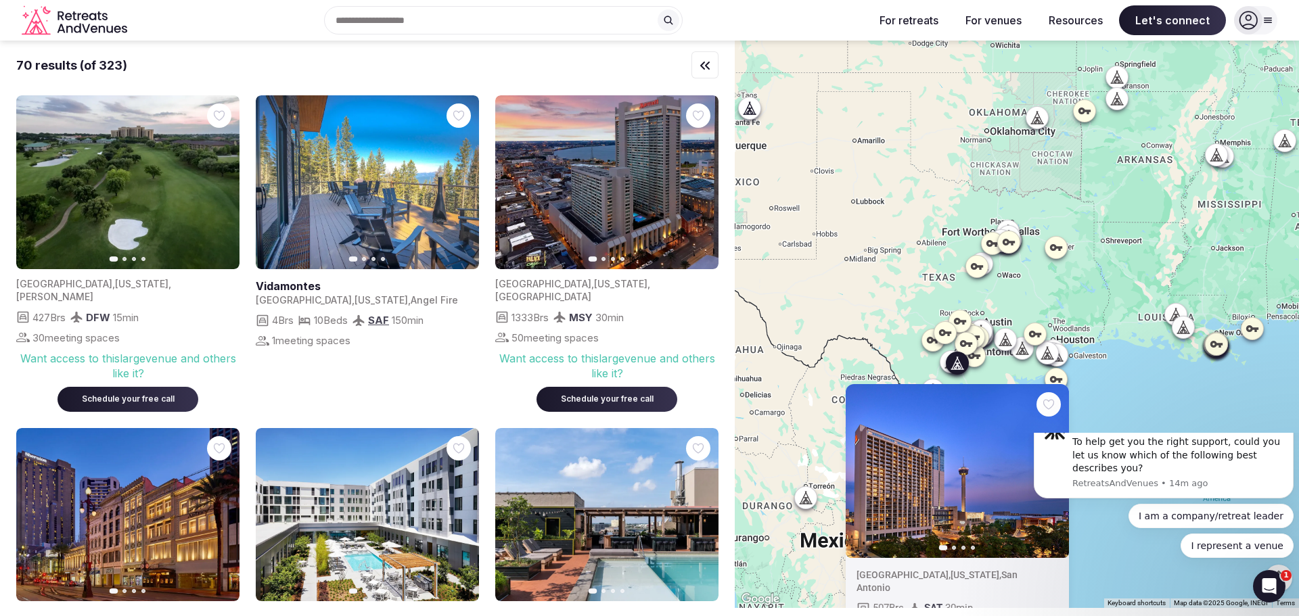
click at [992, 325] on div at bounding box center [981, 332] width 22 height 22
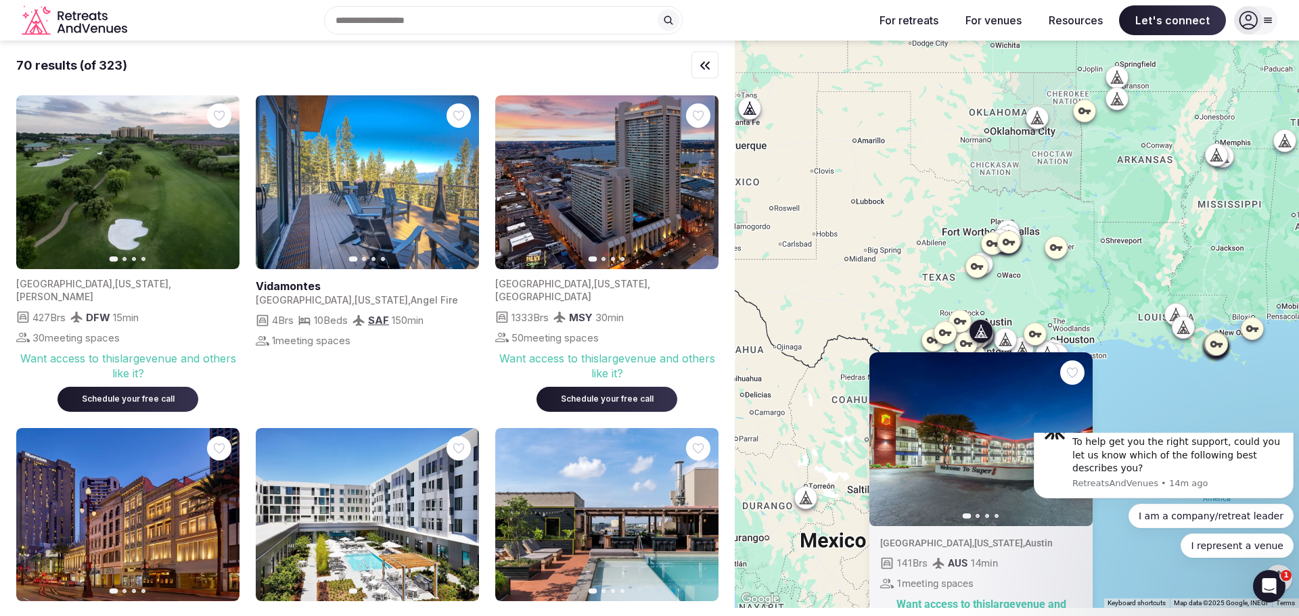
click at [1173, 378] on div "Previous slide Next slide United States , Texas , Austin 141 Brs AUS 14 min 1 m…" at bounding box center [1017, 325] width 564 height 568
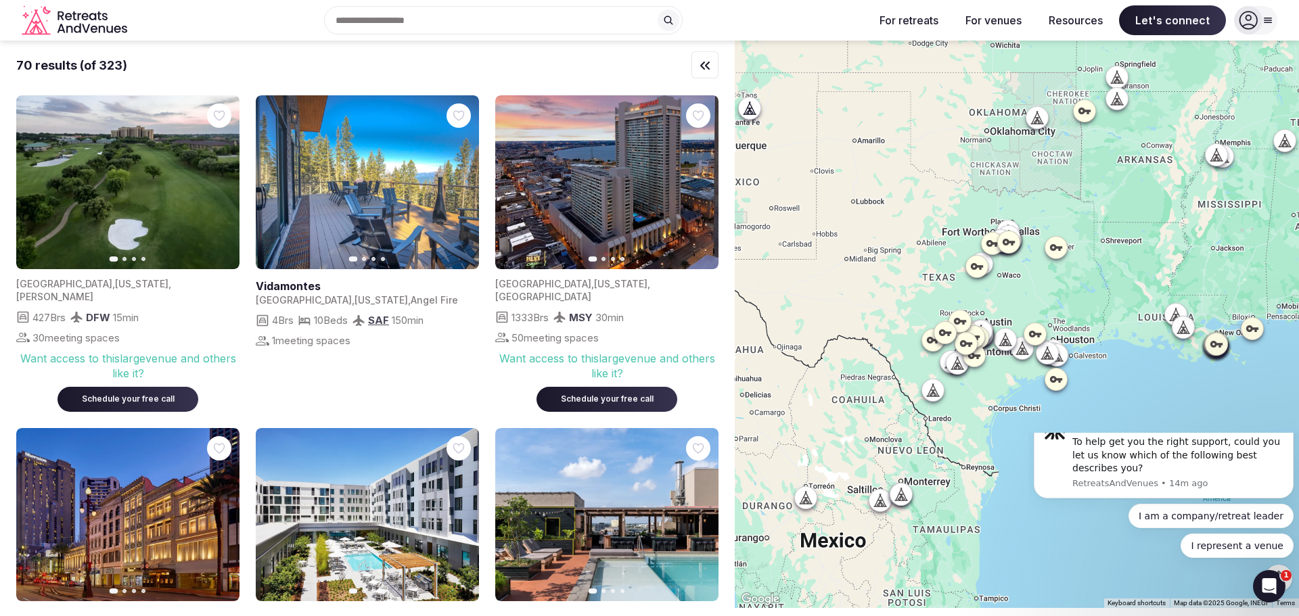
click at [1175, 383] on div at bounding box center [1017, 325] width 564 height 568
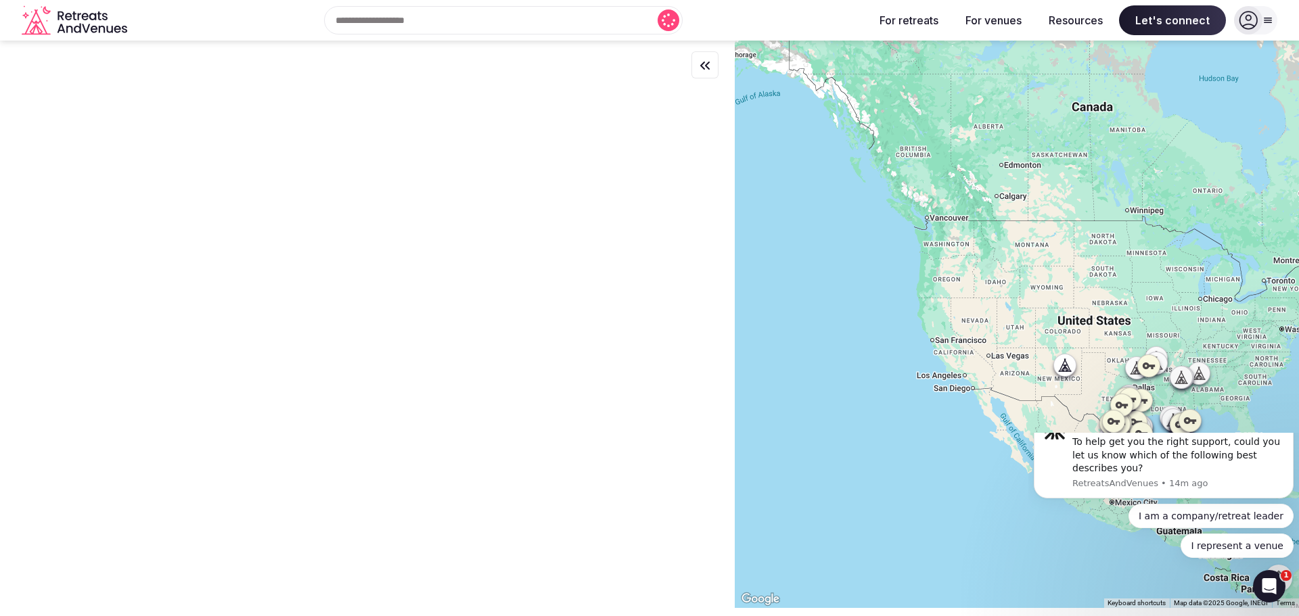
drag, startPoint x: 1128, startPoint y: 302, endPoint x: 1127, endPoint y: 344, distance: 42.0
click at [1127, 344] on div at bounding box center [1017, 325] width 564 height 568
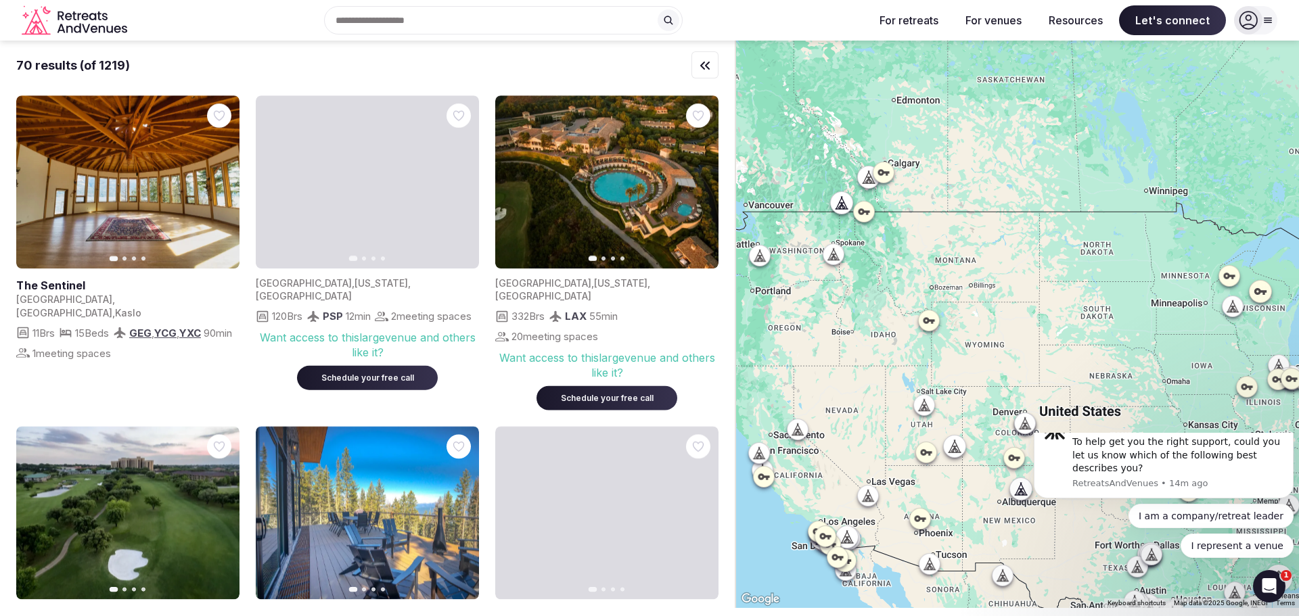
drag, startPoint x: 1131, startPoint y: 219, endPoint x: 1150, endPoint y: 309, distance: 92.1
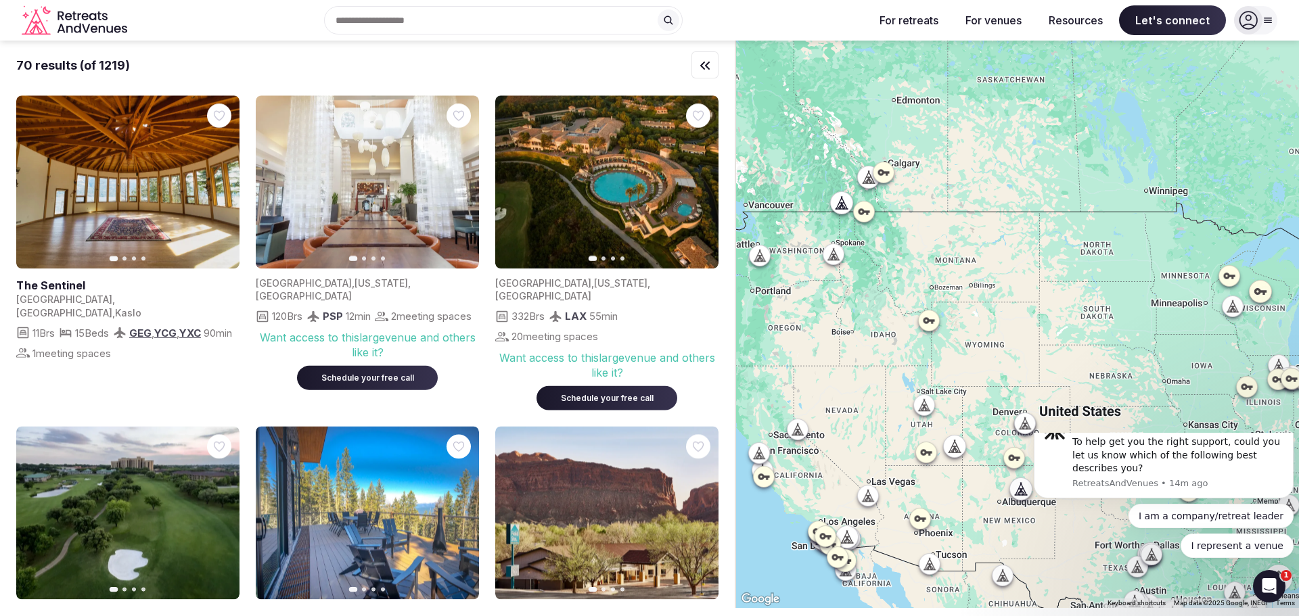
click at [1150, 309] on div at bounding box center [1017, 325] width 564 height 568
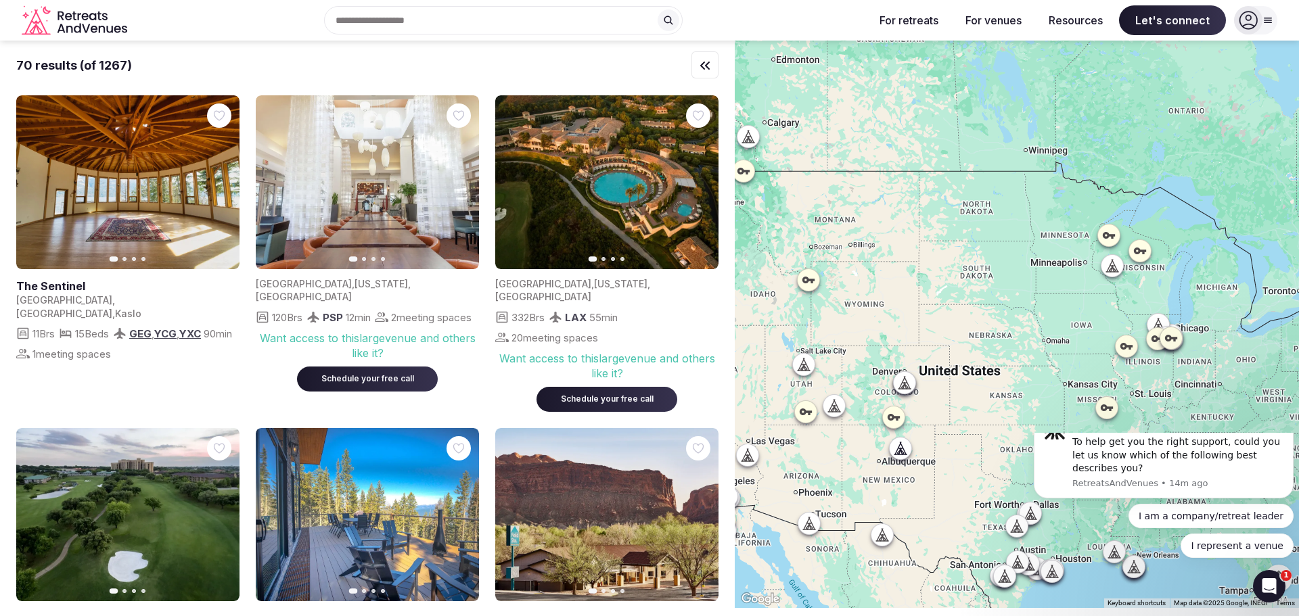
drag, startPoint x: 1149, startPoint y: 309, endPoint x: 1027, endPoint y: 269, distance: 128.4
click at [1027, 269] on div at bounding box center [1017, 325] width 564 height 568
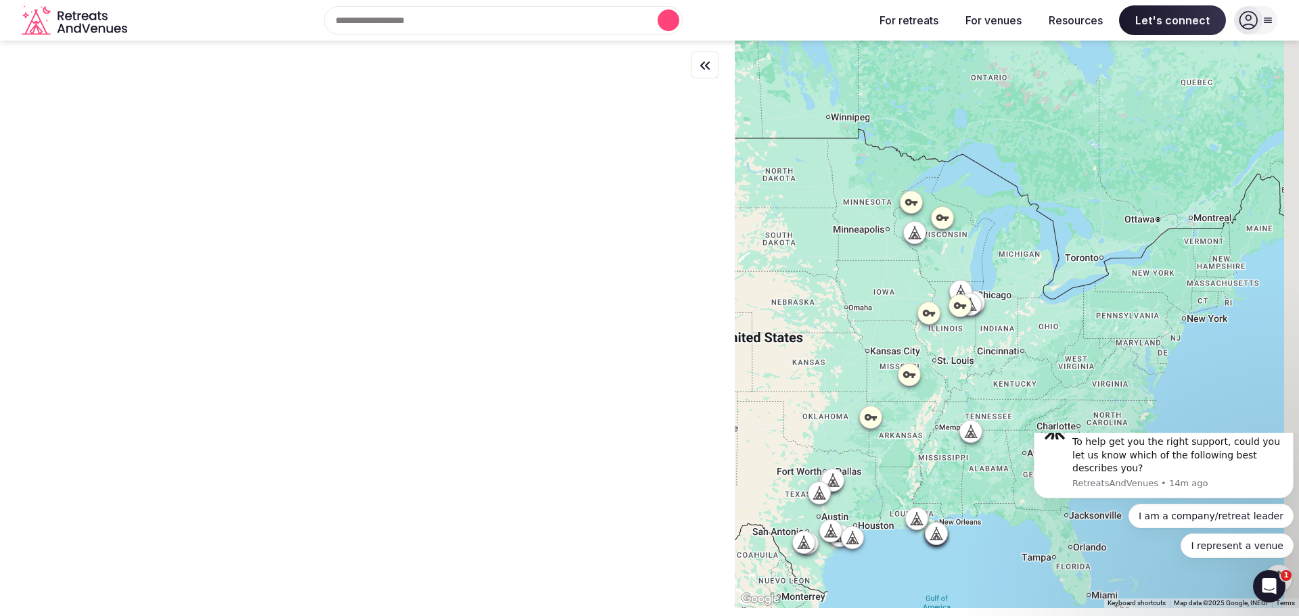
drag, startPoint x: 1090, startPoint y: 314, endPoint x: 886, endPoint y: 278, distance: 206.8
click at [886, 278] on div at bounding box center [1017, 325] width 564 height 568
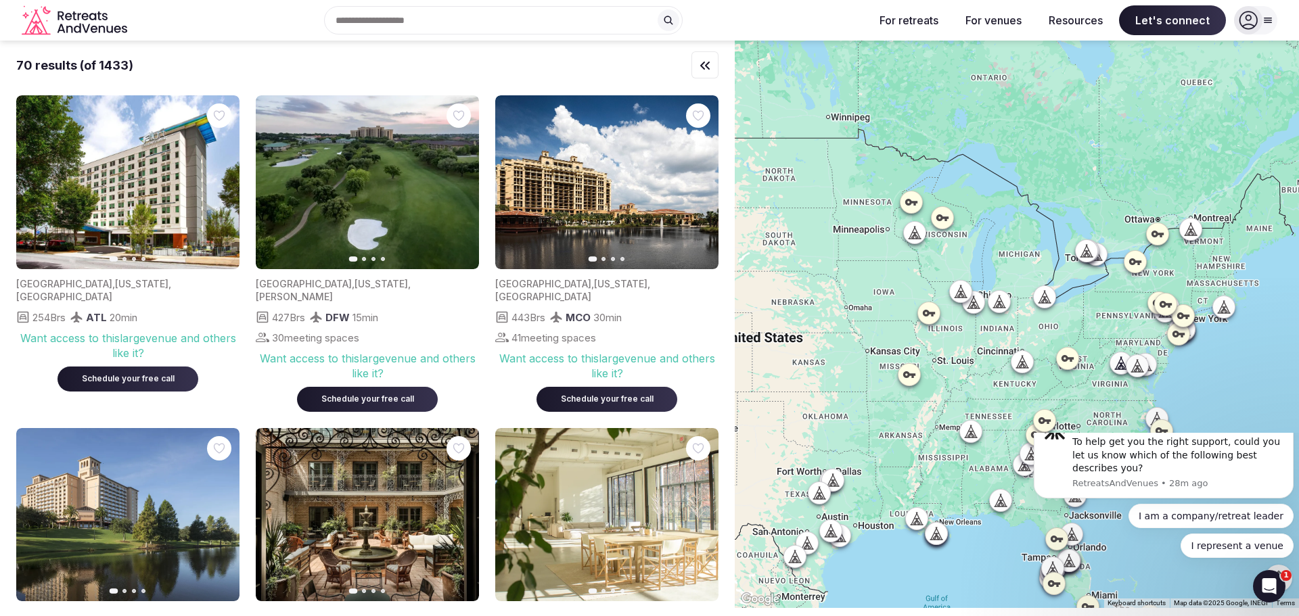
click at [837, 533] on icon at bounding box center [834, 531] width 6 height 12
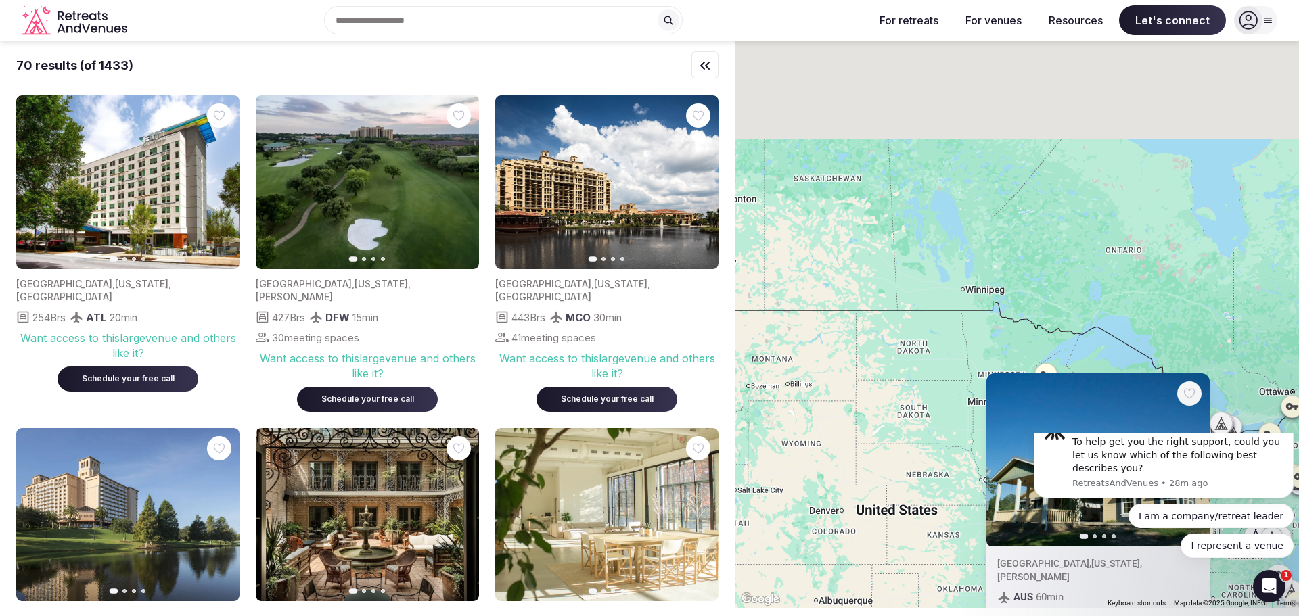
drag, startPoint x: 868, startPoint y: 101, endPoint x: 1004, endPoint y: 273, distance: 219.7
click at [1004, 273] on div "Previous slide Next slide United States , Texas , Giddings AUS 60 min Want acce…" at bounding box center [1017, 325] width 564 height 568
